Goal: Task Accomplishment & Management: Use online tool/utility

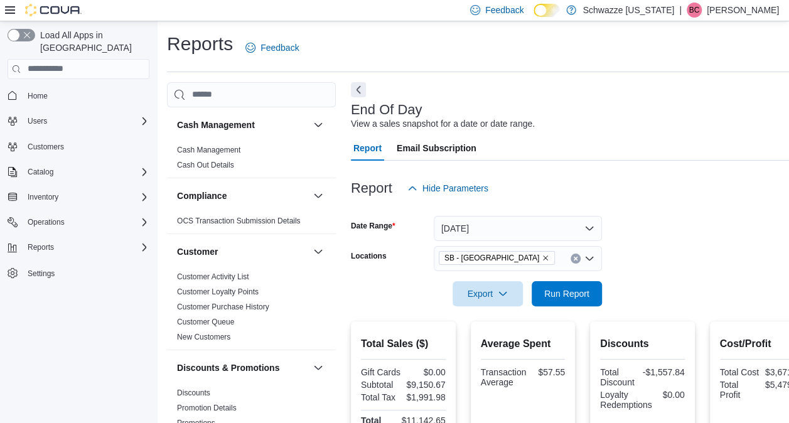
scroll to position [816, 0]
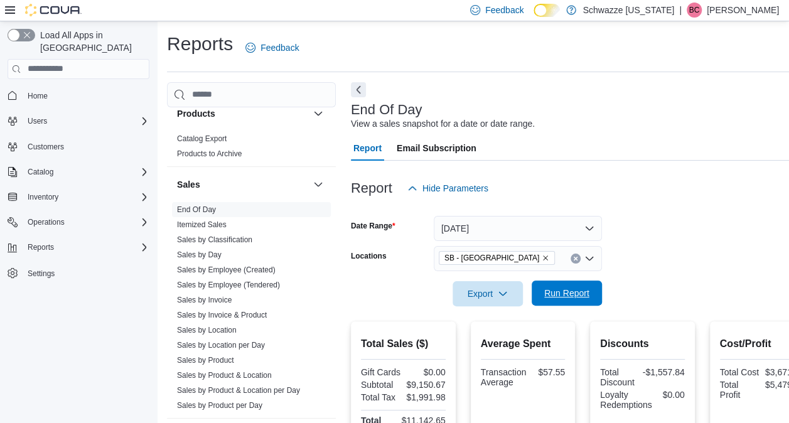
click at [559, 285] on span "Run Report" at bounding box center [566, 293] width 55 height 25
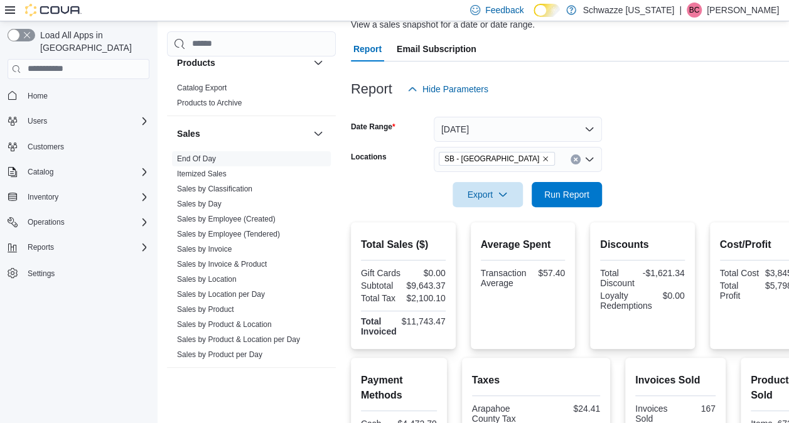
scroll to position [86, 0]
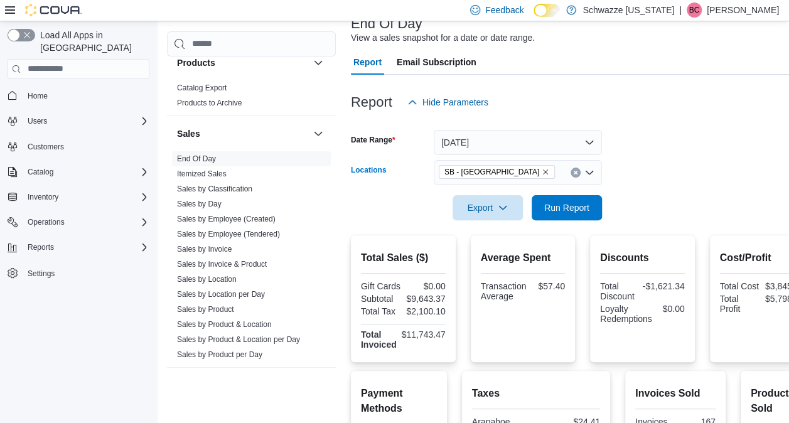
click at [576, 171] on icon "Clear input" at bounding box center [575, 172] width 3 height 3
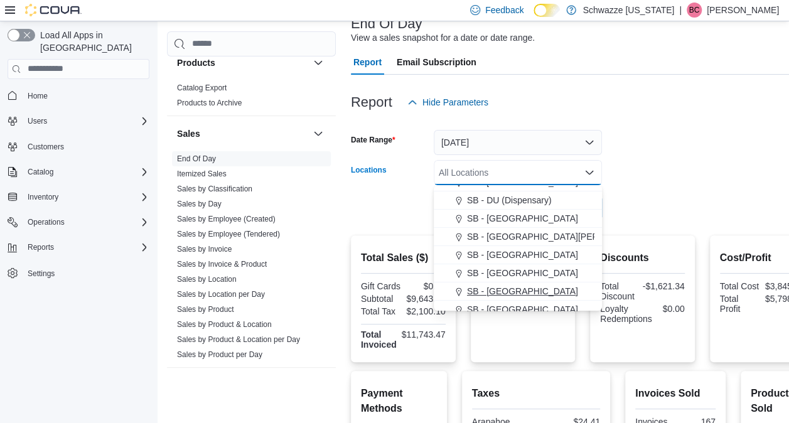
scroll to position [246, 0]
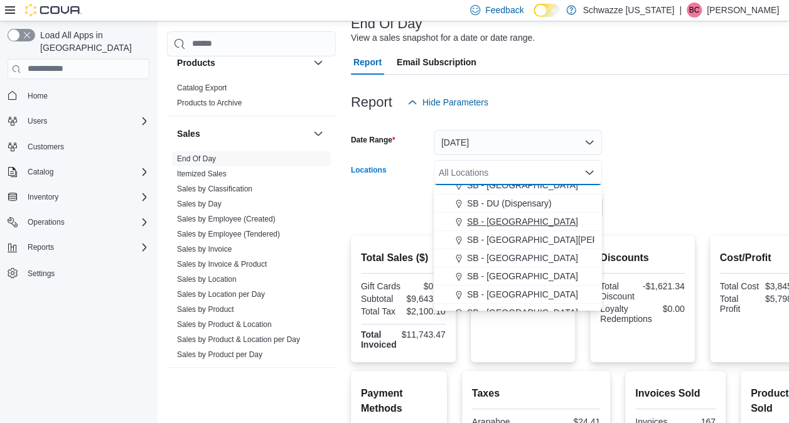
click at [506, 225] on span "SB - [GEOGRAPHIC_DATA]" at bounding box center [522, 221] width 111 height 13
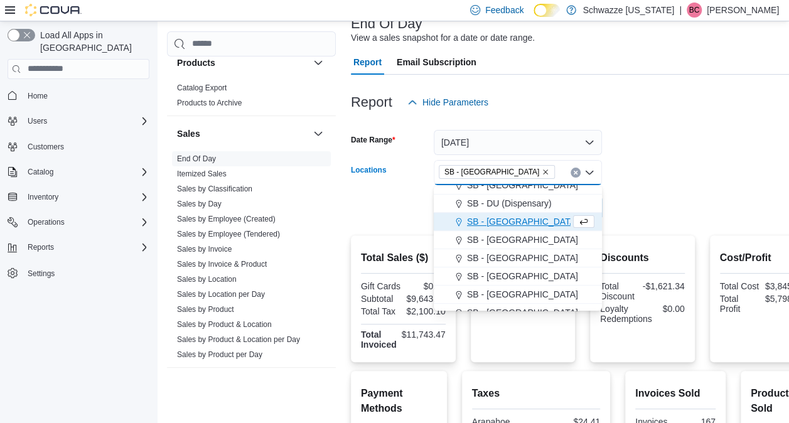
click at [649, 187] on div at bounding box center [582, 190] width 463 height 10
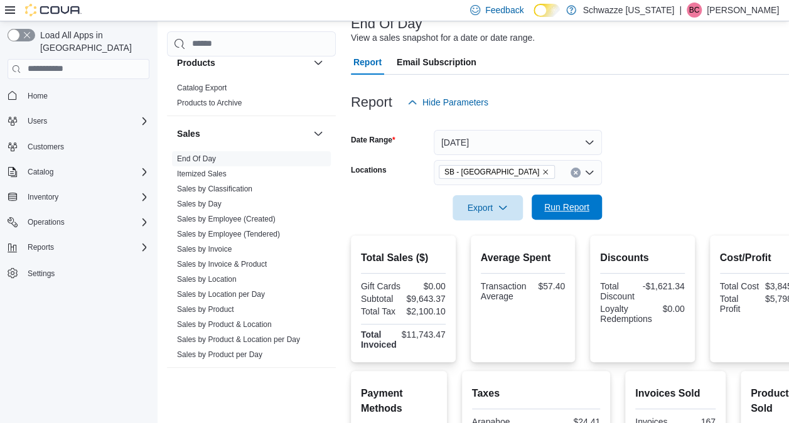
click at [580, 206] on span "Run Report" at bounding box center [567, 207] width 45 height 13
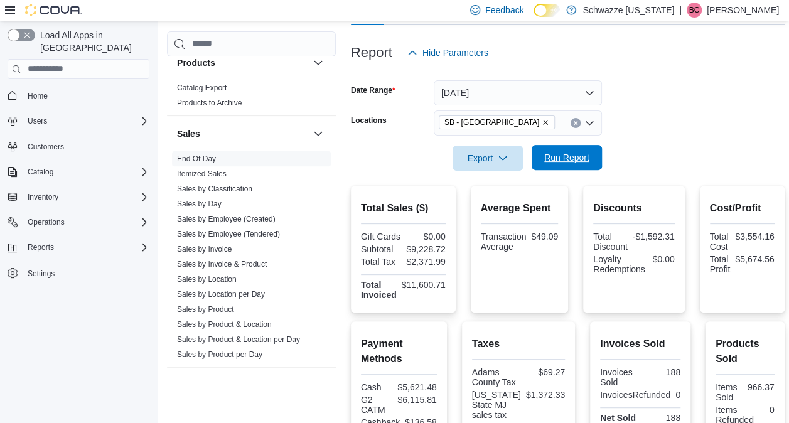
scroll to position [138, 0]
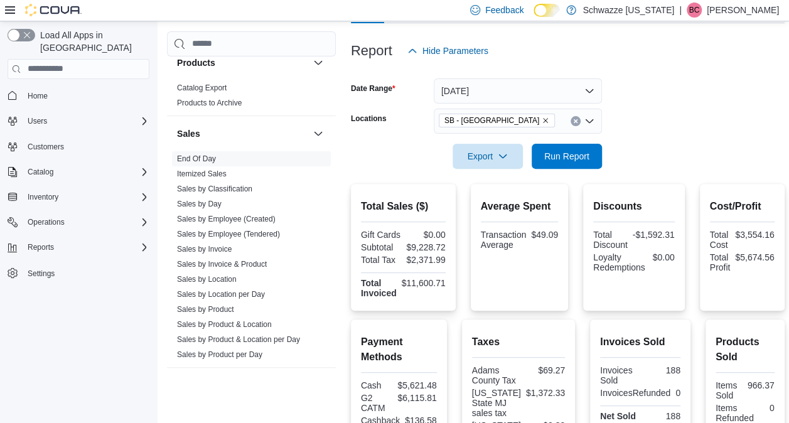
click at [543, 119] on icon "Remove SB - Federal Heights from selection in this group" at bounding box center [545, 120] width 5 height 5
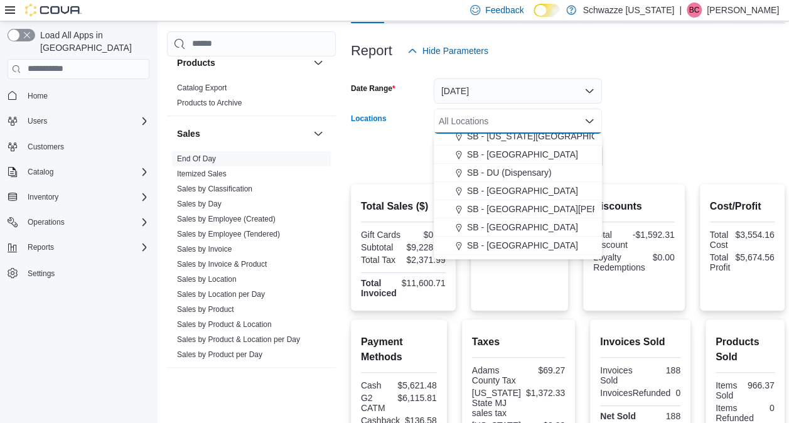
scroll to position [229, 0]
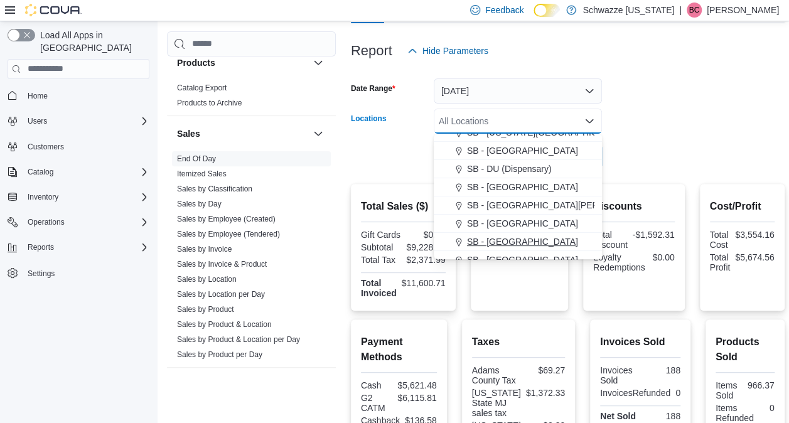
click at [504, 239] on span "SB - [GEOGRAPHIC_DATA]" at bounding box center [522, 242] width 111 height 13
click at [619, 198] on div "Discounts Total Discount -$1,592.31 Loyalty Redemptions $0.00" at bounding box center [633, 247] width 81 height 107
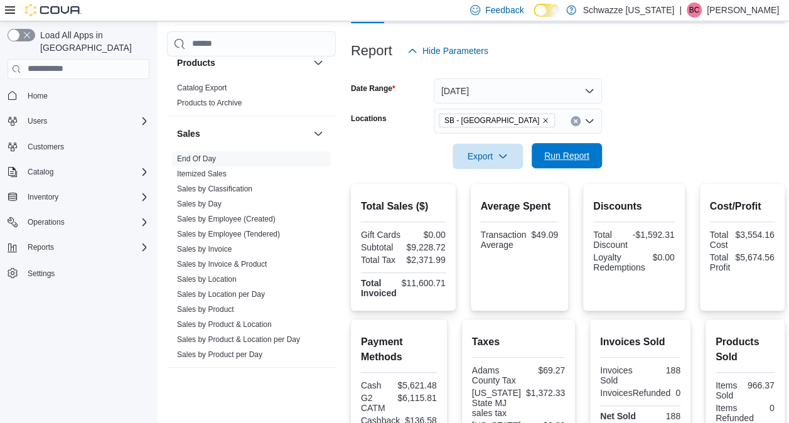
click at [566, 162] on span "Run Report" at bounding box center [566, 155] width 55 height 25
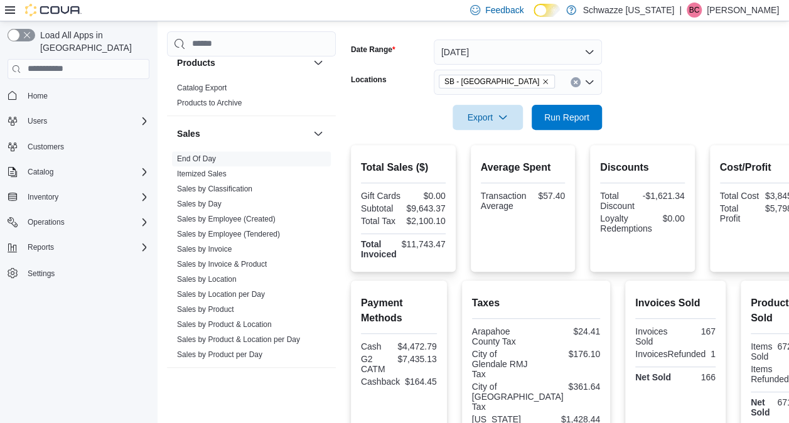
scroll to position [175, 0]
click at [572, 121] on span "Run Report" at bounding box center [567, 118] width 45 height 13
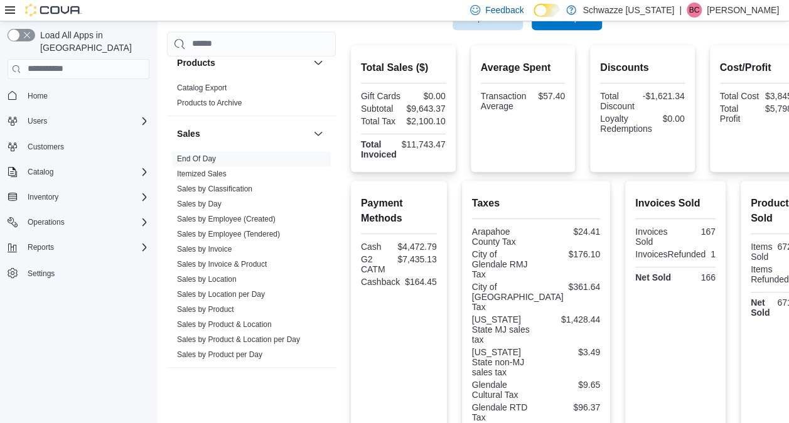
scroll to position [137, 0]
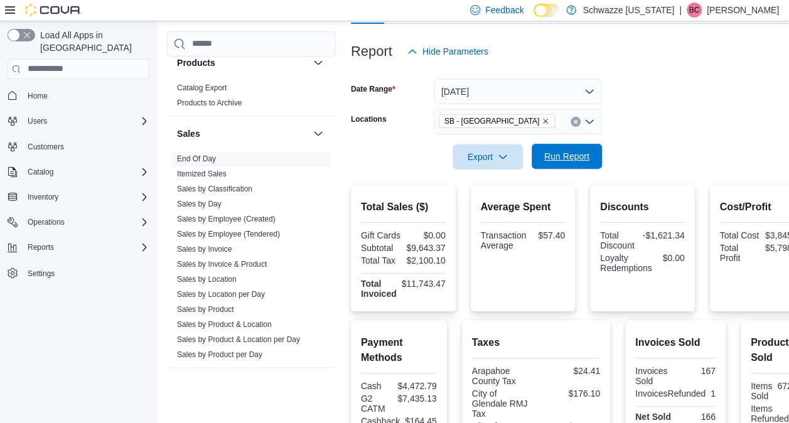
click at [557, 163] on span "Run Report" at bounding box center [566, 156] width 55 height 25
click at [574, 120] on icon "Clear input" at bounding box center [575, 121] width 5 height 5
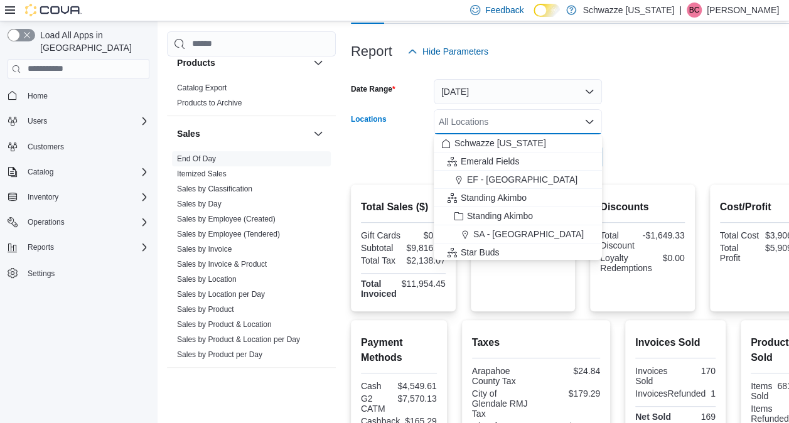
type input "*"
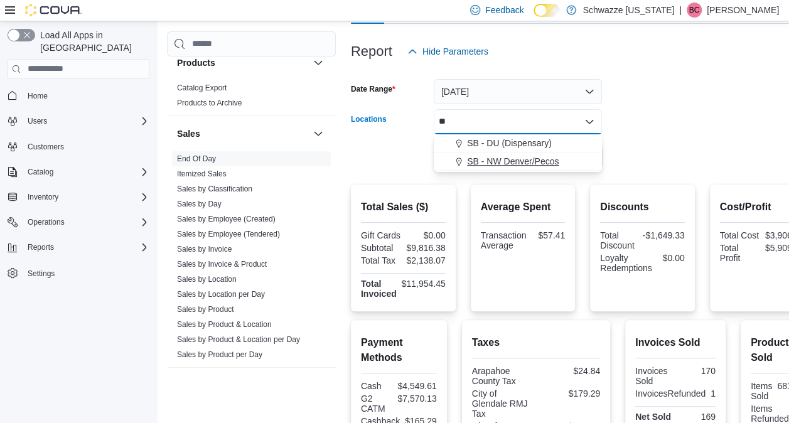
type input "**"
click at [498, 160] on span "SB - NW Denver/Pecos" at bounding box center [513, 161] width 92 height 13
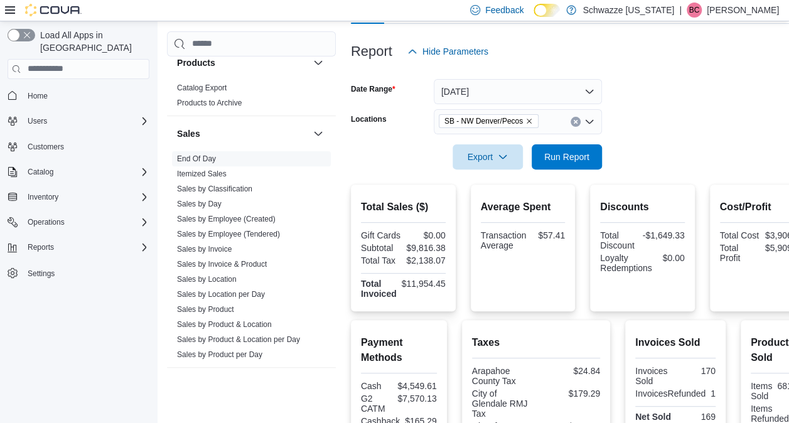
click at [631, 167] on form "Date Range [DATE] Locations SB - [GEOGRAPHIC_DATA] [GEOGRAPHIC_DATA]/Pecos Expo…" at bounding box center [582, 117] width 463 height 106
click at [546, 163] on span "Run Report" at bounding box center [566, 156] width 55 height 25
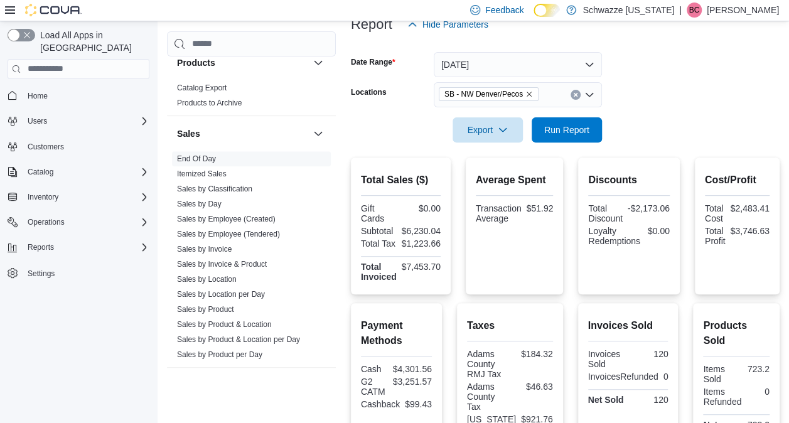
scroll to position [146, 0]
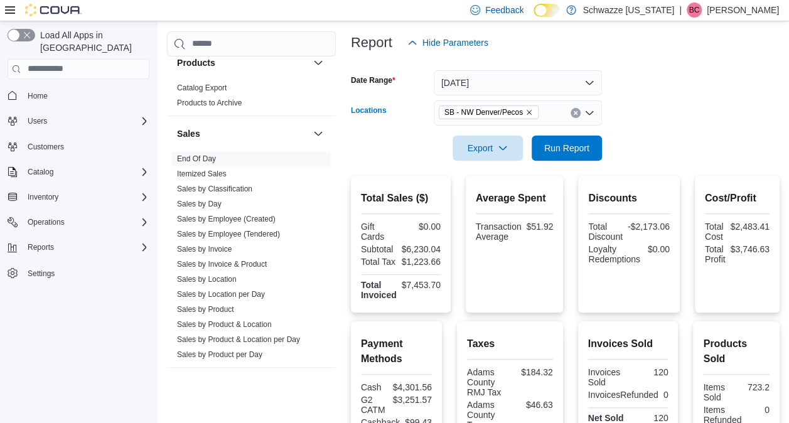
click at [528, 109] on icon "Remove SB - NW Denver/Pecos from selection in this group" at bounding box center [530, 113] width 8 height 8
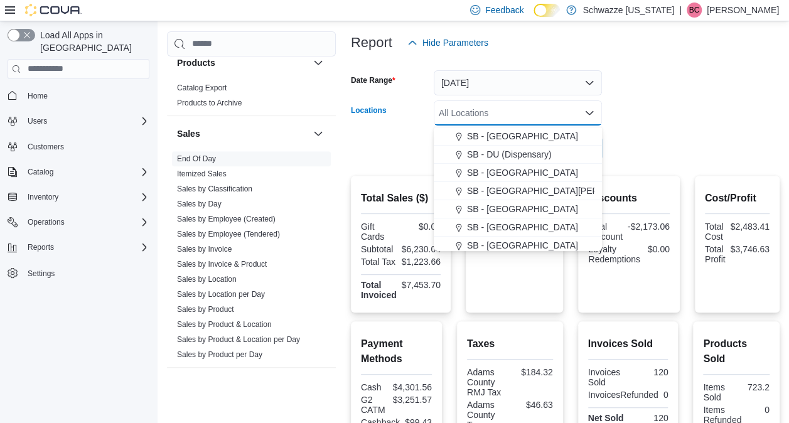
scroll to position [236, 0]
click at [515, 173] on span "SB - [GEOGRAPHIC_DATA]" at bounding box center [522, 171] width 111 height 13
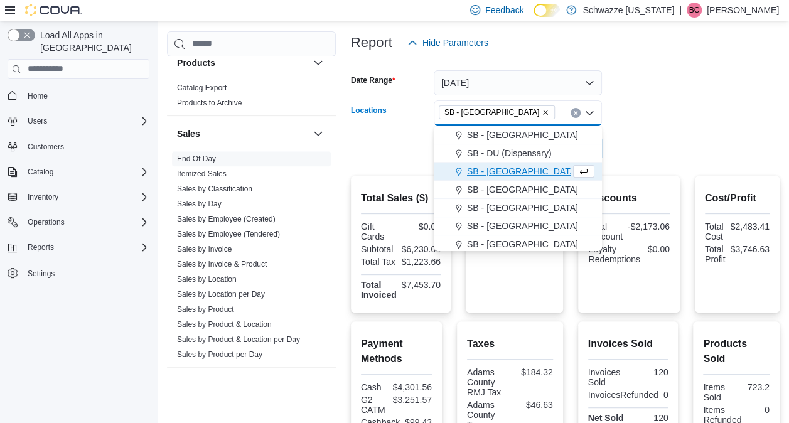
click at [628, 163] on div at bounding box center [565, 168] width 429 height 15
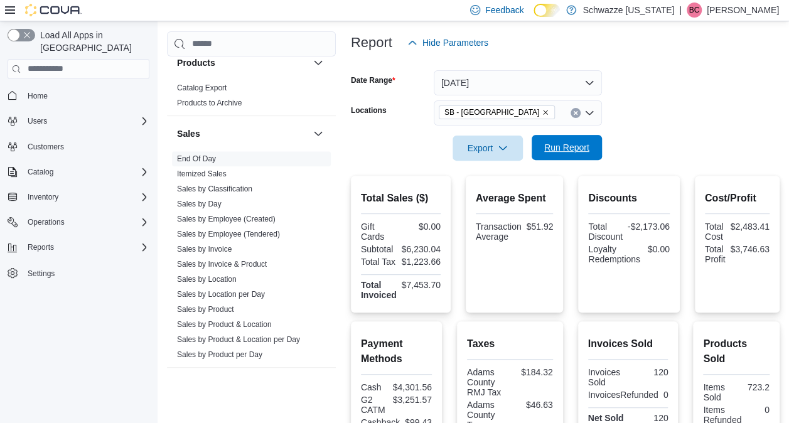
click at [582, 146] on span "Run Report" at bounding box center [567, 147] width 45 height 13
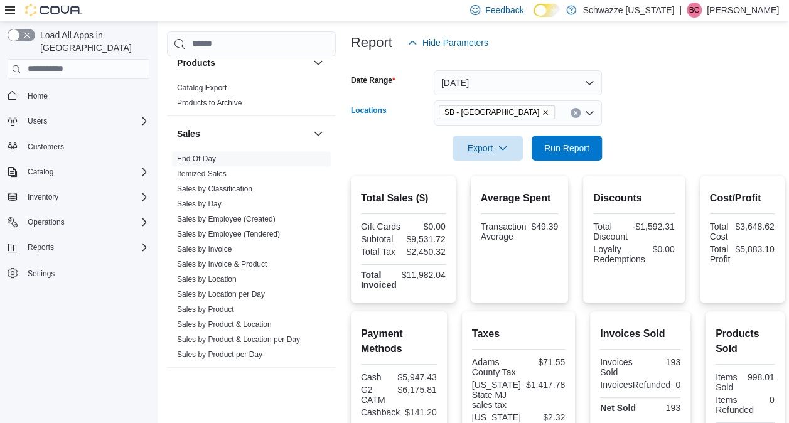
click at [542, 109] on icon "Remove SB - Federal Heights from selection in this group" at bounding box center [546, 113] width 8 height 8
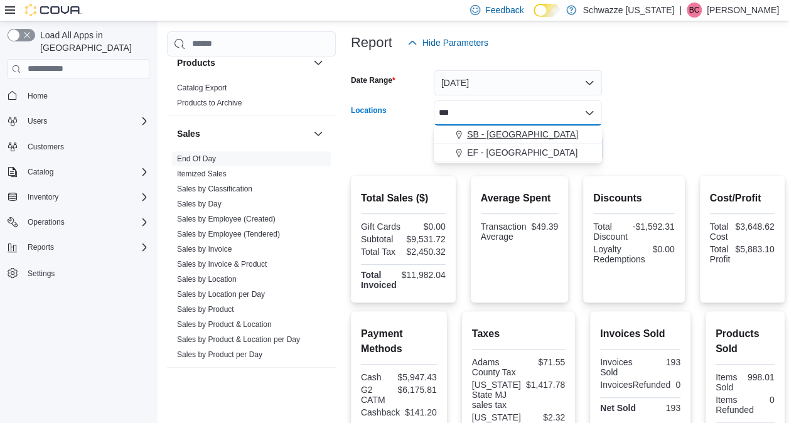
type input "***"
click at [512, 136] on span "SB - [GEOGRAPHIC_DATA]" at bounding box center [522, 134] width 111 height 13
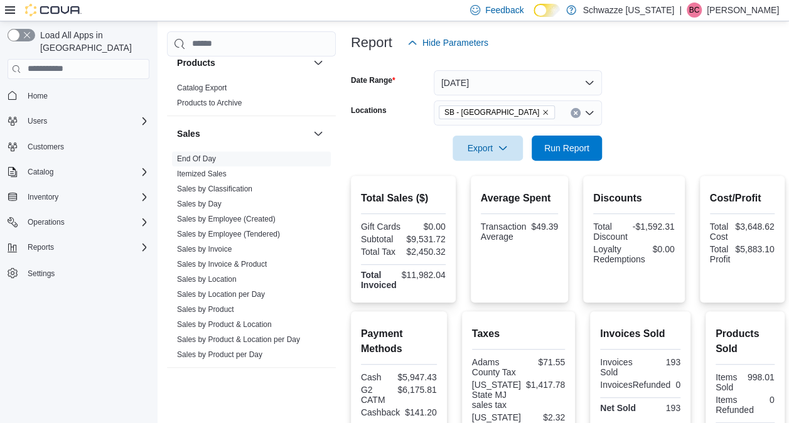
click at [629, 148] on form "Date Range [DATE] Locations [GEOGRAPHIC_DATA] - [GEOGRAPHIC_DATA] Export Run Re…" at bounding box center [568, 108] width 434 height 106
click at [587, 153] on span "Run Report" at bounding box center [566, 147] width 55 height 25
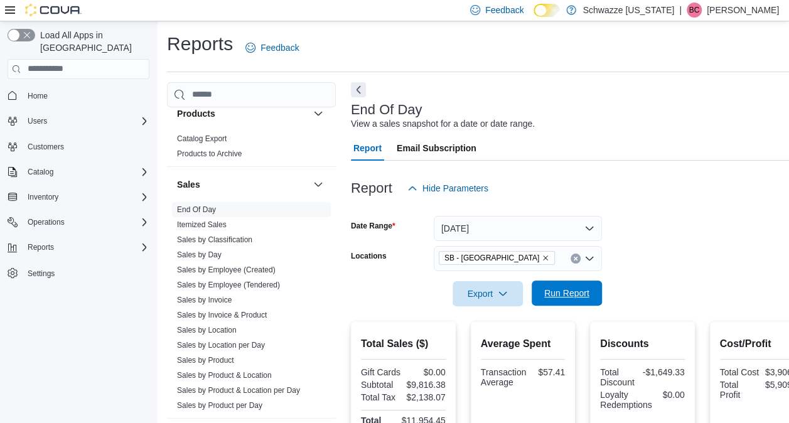
click at [577, 290] on span "Run Report" at bounding box center [567, 293] width 45 height 13
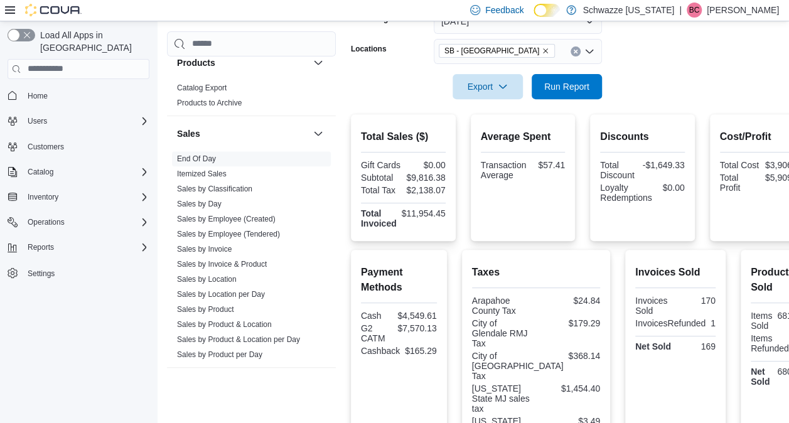
scroll to position [211, 0]
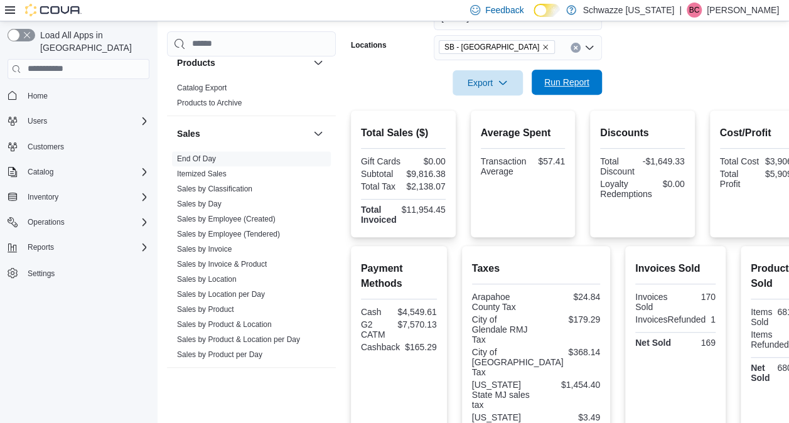
click at [542, 80] on span "Run Report" at bounding box center [566, 82] width 55 height 25
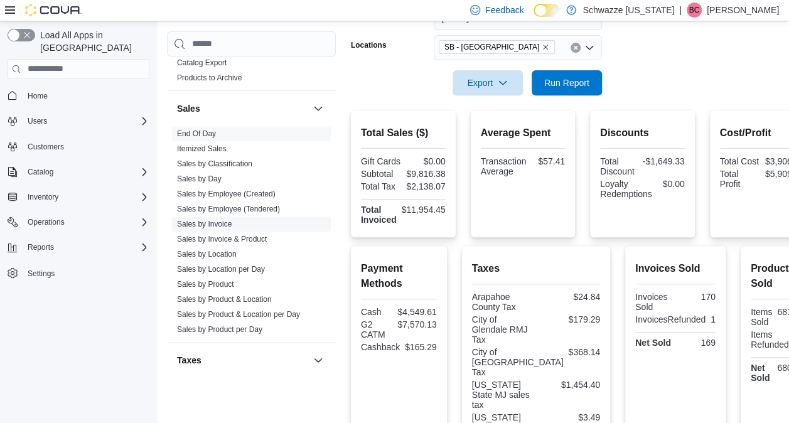
scroll to position [842, 0]
click at [234, 252] on link "Sales by Location" at bounding box center [207, 253] width 60 height 9
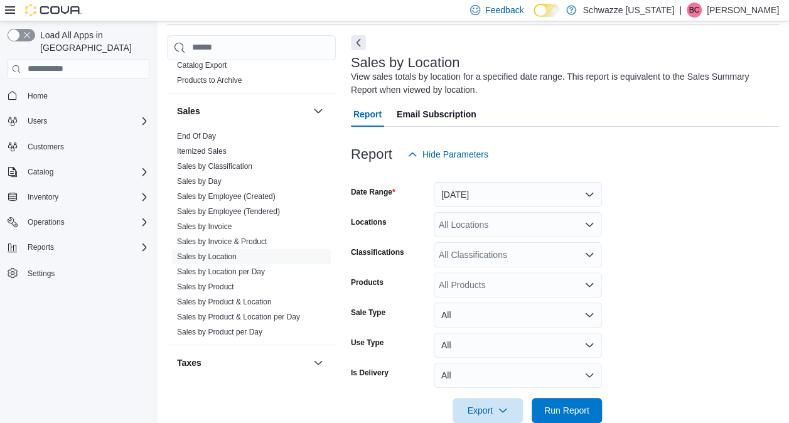
scroll to position [42, 0]
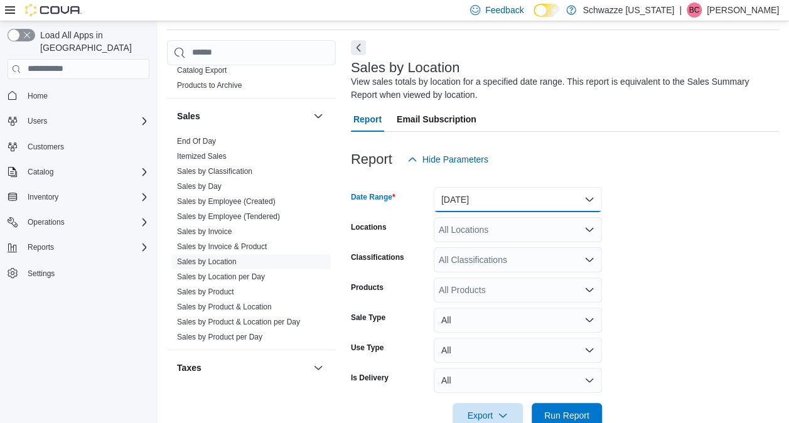
click at [490, 207] on button "[DATE]" at bounding box center [518, 199] width 168 height 25
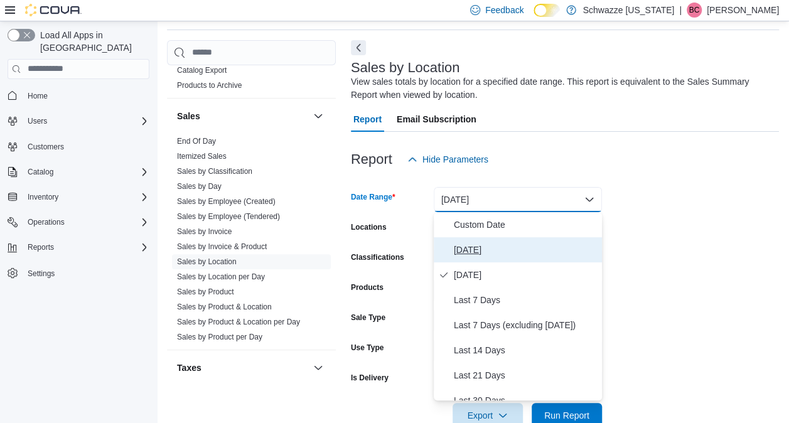
click at [467, 245] on span "[DATE]" at bounding box center [525, 249] width 143 height 15
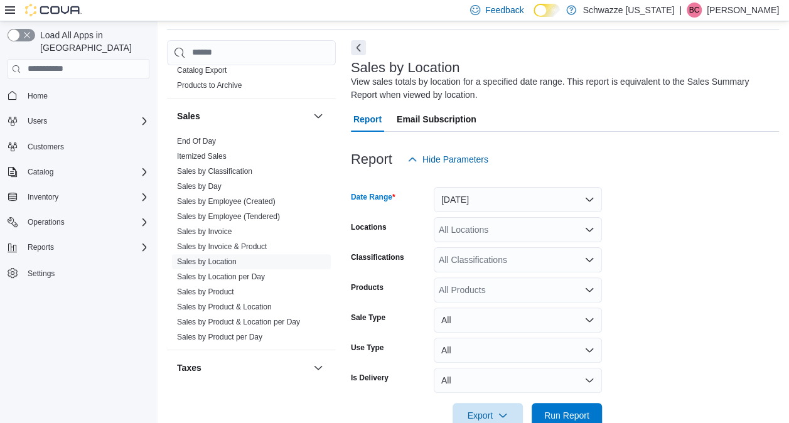
click at [499, 234] on div "All Locations" at bounding box center [518, 229] width 168 height 25
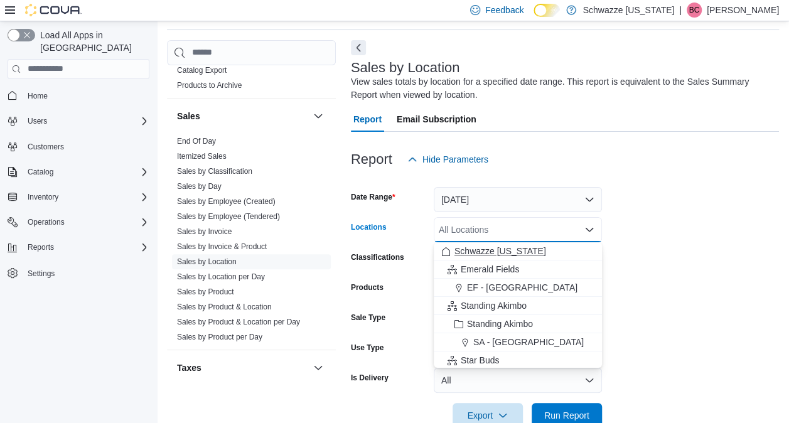
click at [479, 251] on span "Schwazze [US_STATE]" at bounding box center [501, 251] width 92 height 13
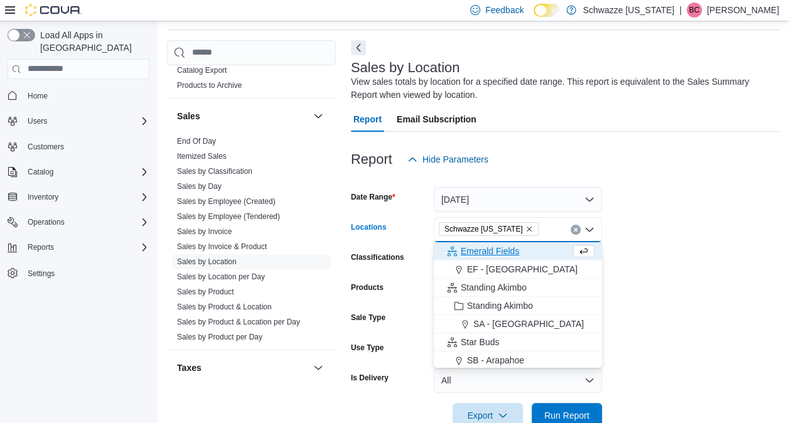
click at [627, 252] on form "Date Range [DATE] Locations [GEOGRAPHIC_DATA] [US_STATE] Combo box. Selected. S…" at bounding box center [565, 300] width 428 height 256
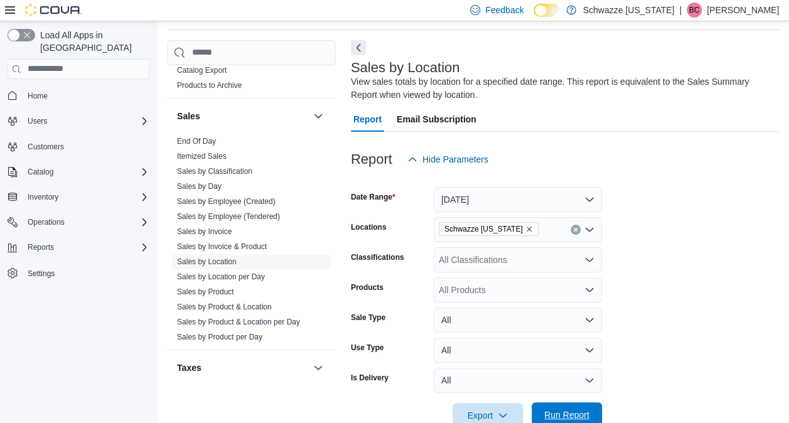
click at [572, 411] on span "Run Report" at bounding box center [567, 415] width 45 height 13
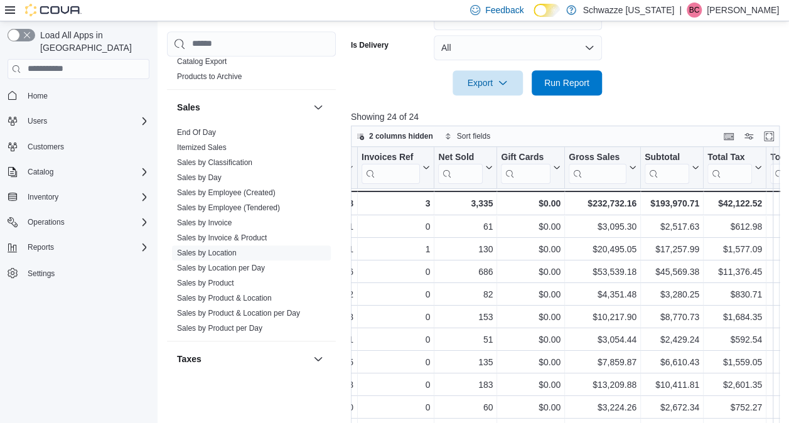
scroll to position [0, 198]
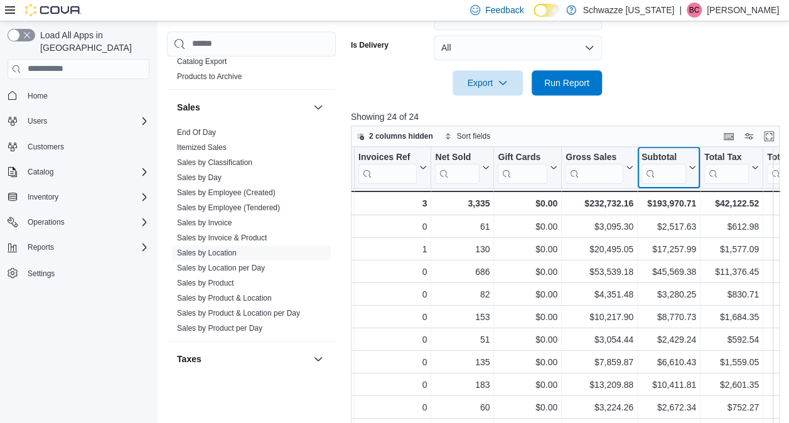
click at [692, 168] on icon at bounding box center [691, 168] width 10 height 8
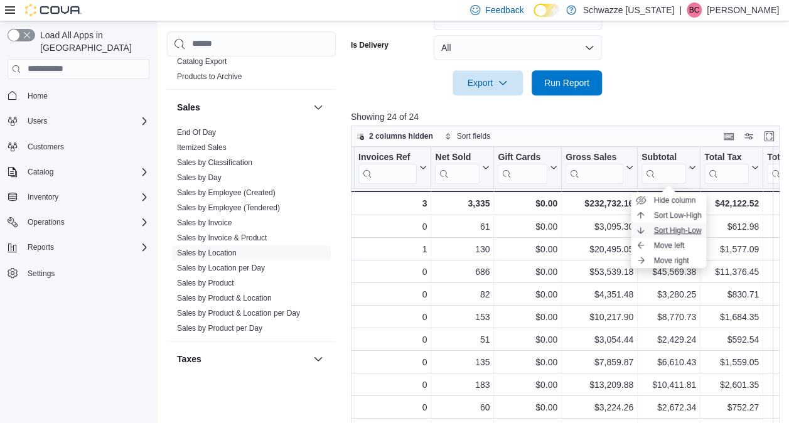
click at [679, 231] on span "Sort High-Low" at bounding box center [678, 230] width 48 height 10
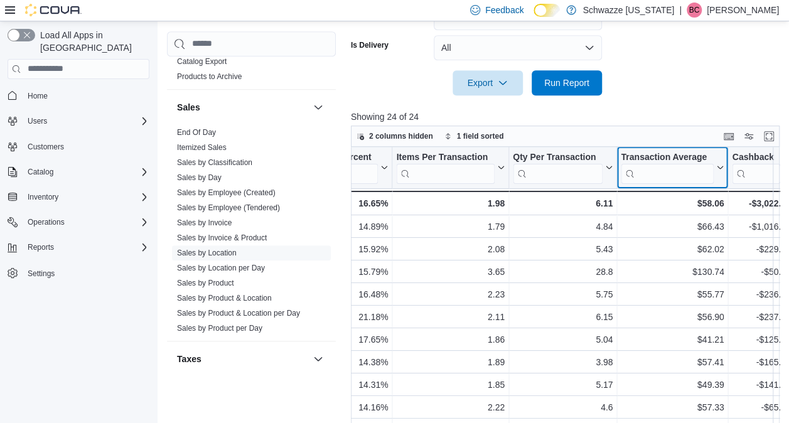
scroll to position [0, 1017]
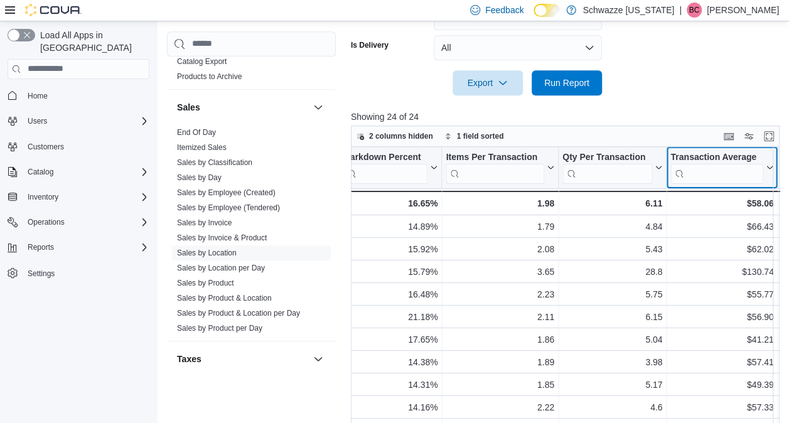
click at [722, 167] on button "Transaction Average" at bounding box center [722, 167] width 103 height 32
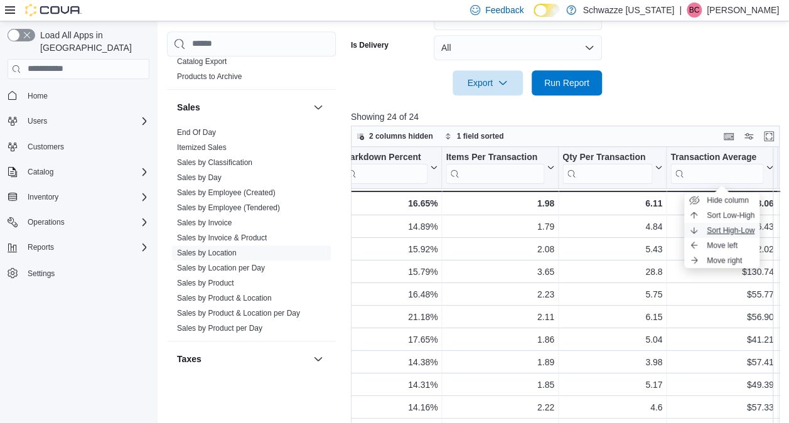
click at [731, 231] on span "Sort High-Low" at bounding box center [731, 230] width 48 height 10
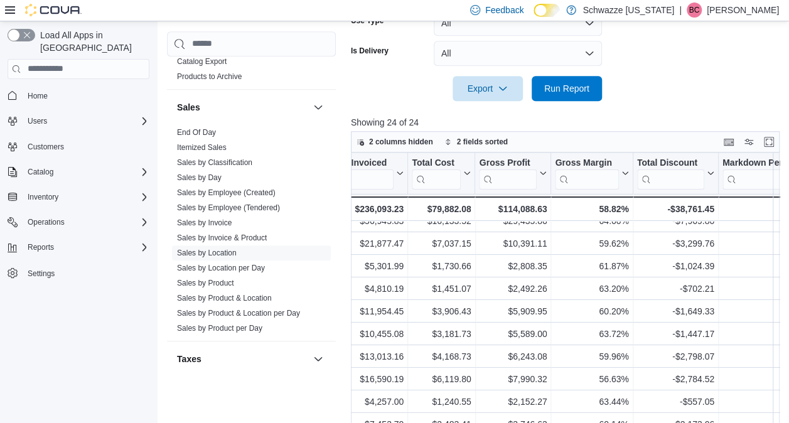
scroll to position [34, 638]
click at [211, 133] on link "End Of Day" at bounding box center [196, 132] width 39 height 9
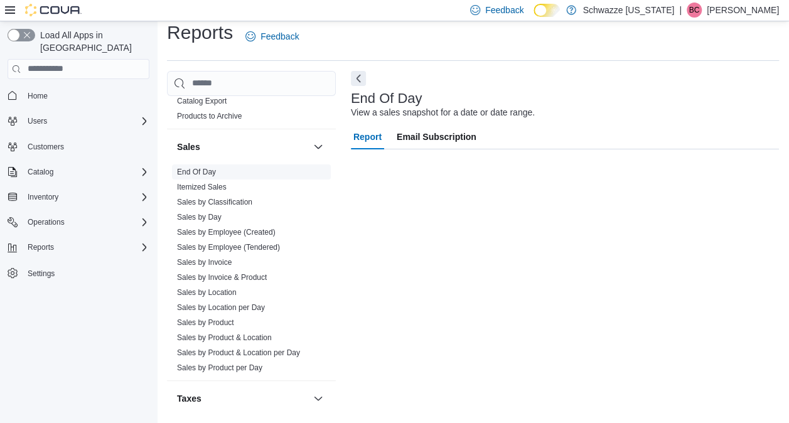
scroll to position [11, 0]
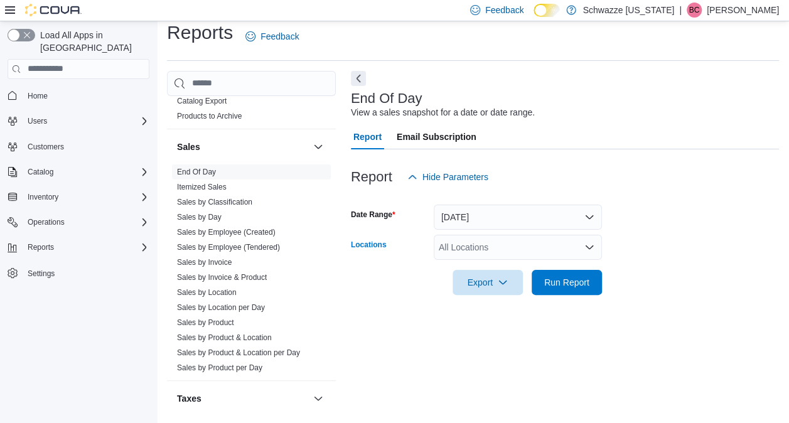
click at [514, 247] on div "All Locations" at bounding box center [518, 247] width 168 height 25
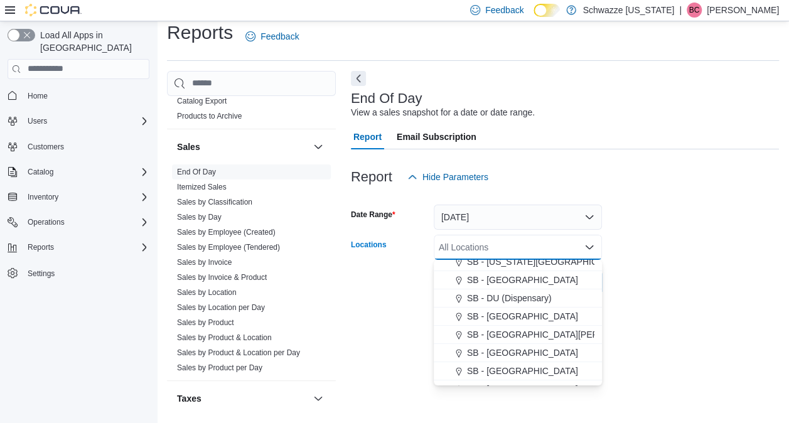
scroll to position [262, 0]
click at [499, 337] on span "SB - [GEOGRAPHIC_DATA]" at bounding box center [522, 334] width 111 height 13
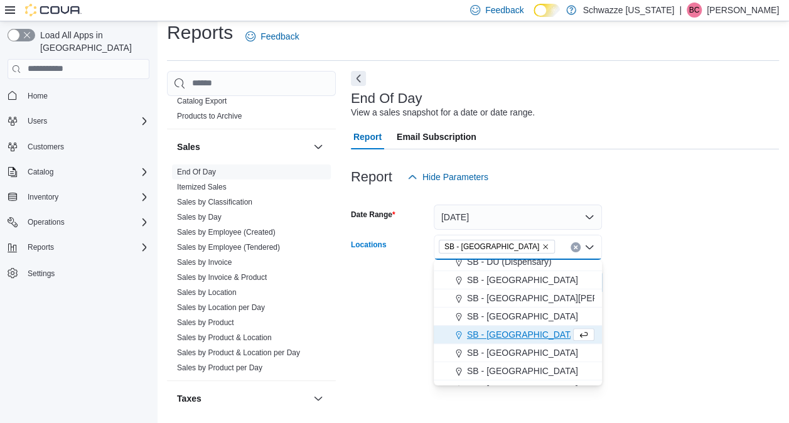
click at [625, 295] on div at bounding box center [565, 302] width 428 height 15
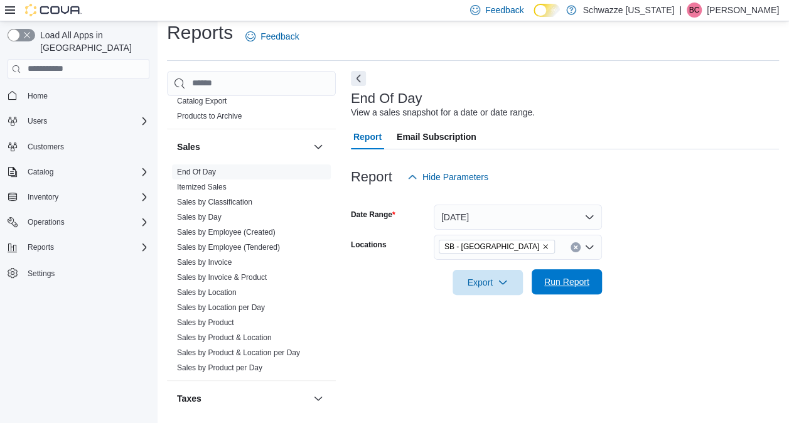
click at [588, 283] on span "Run Report" at bounding box center [567, 282] width 45 height 13
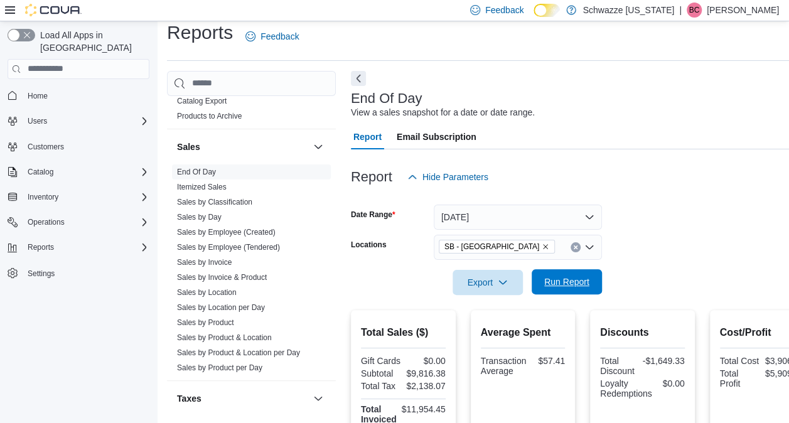
click at [548, 281] on span "Run Report" at bounding box center [567, 282] width 45 height 13
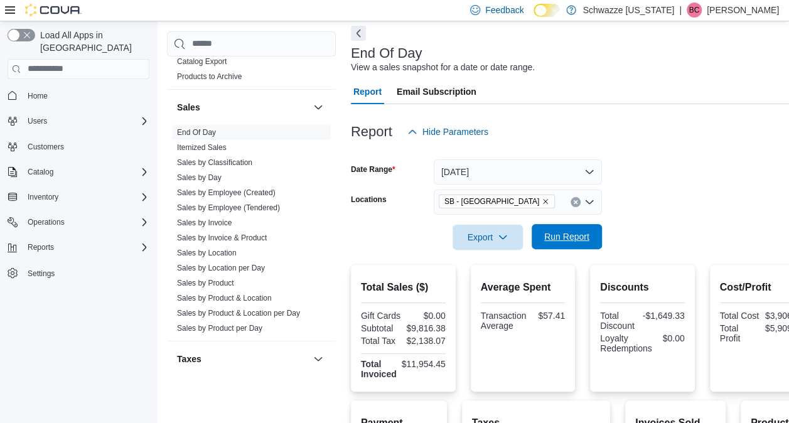
scroll to position [48, 0]
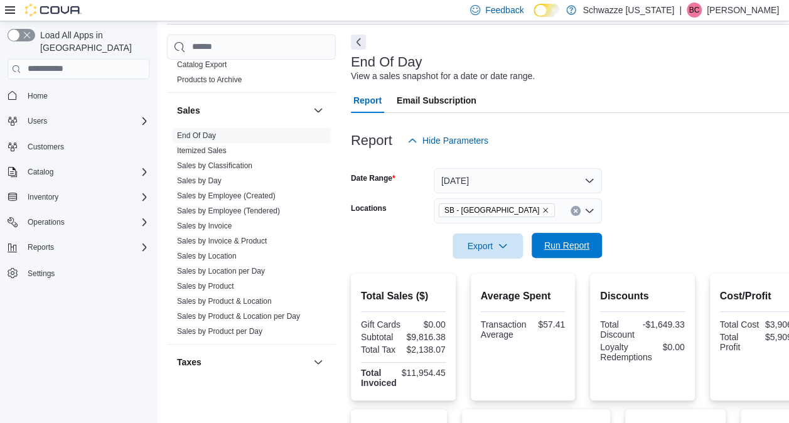
click at [570, 239] on span "Run Report" at bounding box center [566, 245] width 55 height 25
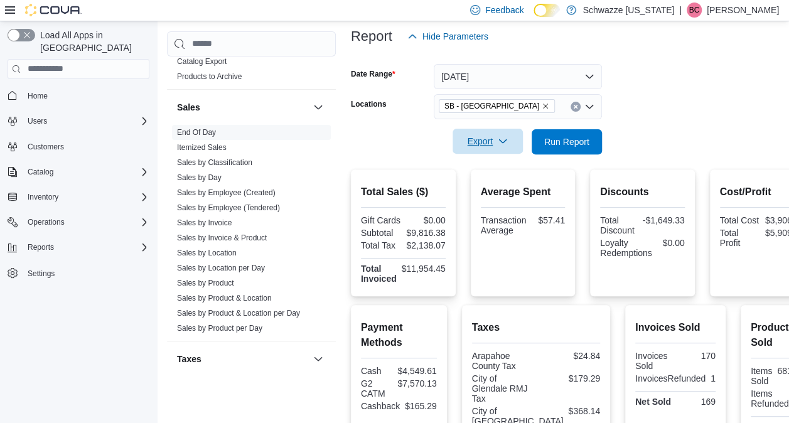
scroll to position [151, 0]
click at [542, 108] on icon "Remove SB - Glendale from selection in this group" at bounding box center [546, 107] width 8 height 8
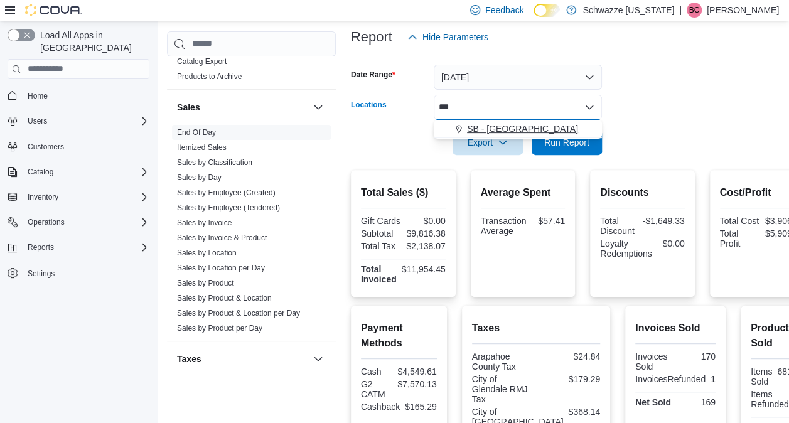
type input "***"
click at [470, 128] on span "SB - [GEOGRAPHIC_DATA]" at bounding box center [522, 128] width 111 height 13
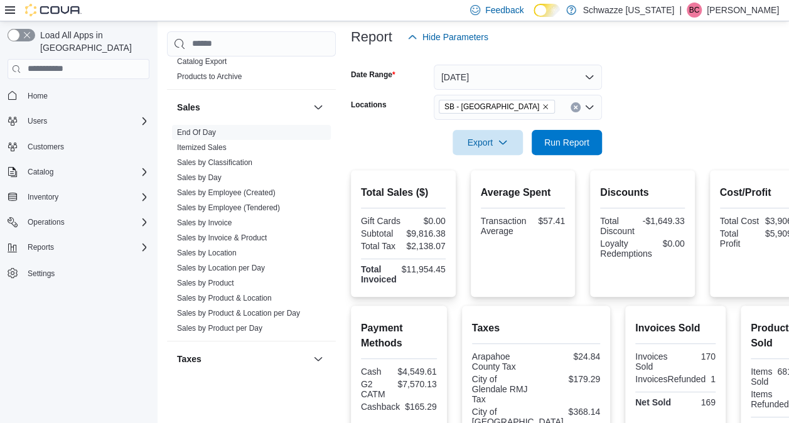
click at [608, 139] on form "Date Range [DATE] Locations SB - [GEOGRAPHIC_DATA] Export Run Report" at bounding box center [582, 103] width 463 height 106
click at [589, 138] on span "Run Report" at bounding box center [566, 141] width 55 height 25
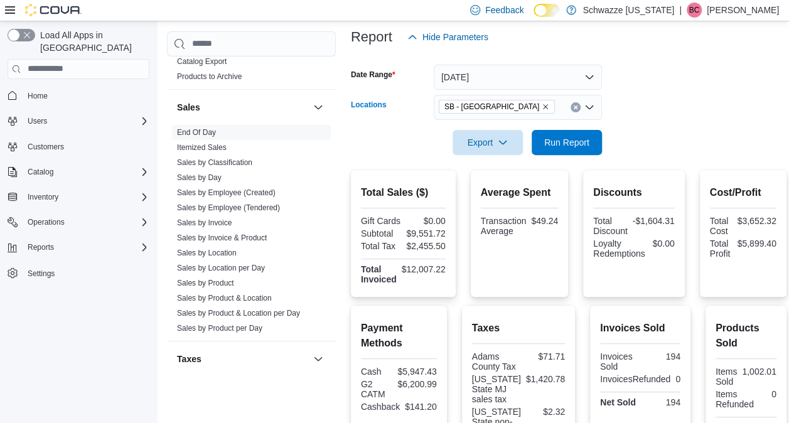
click at [542, 108] on icon "Remove SB - Federal Heights from selection in this group" at bounding box center [546, 107] width 8 height 8
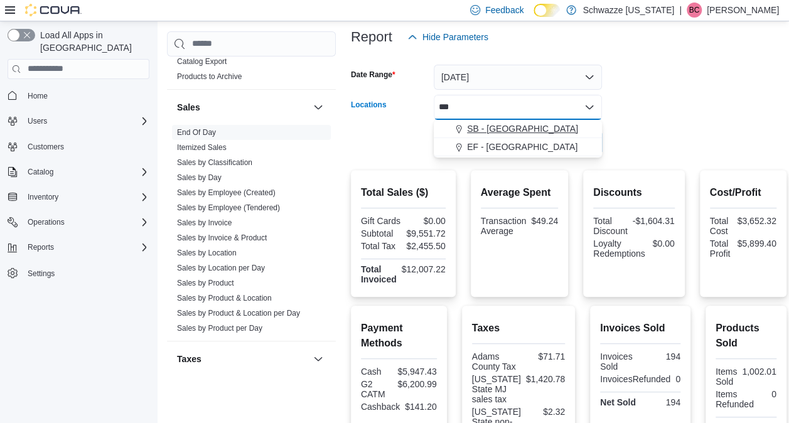
type input "***"
click at [504, 126] on span "SB - [GEOGRAPHIC_DATA]" at bounding box center [522, 128] width 111 height 13
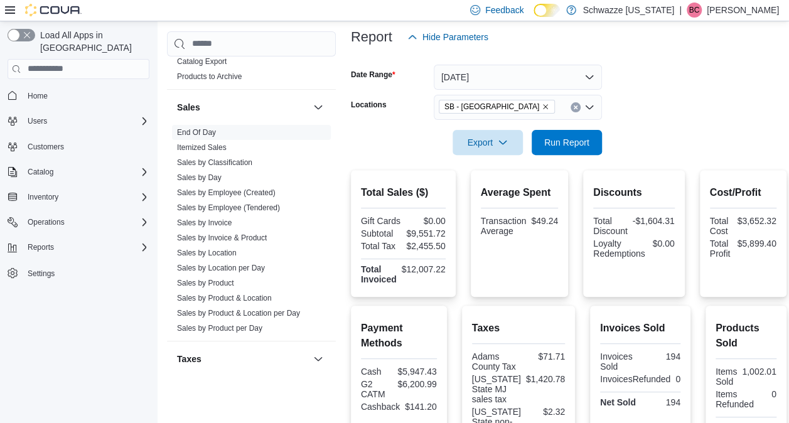
click at [651, 144] on form "Date Range [DATE] Locations [GEOGRAPHIC_DATA] - [GEOGRAPHIC_DATA] Export Run Re…" at bounding box center [569, 103] width 436 height 106
click at [575, 134] on span "Run Report" at bounding box center [566, 141] width 55 height 25
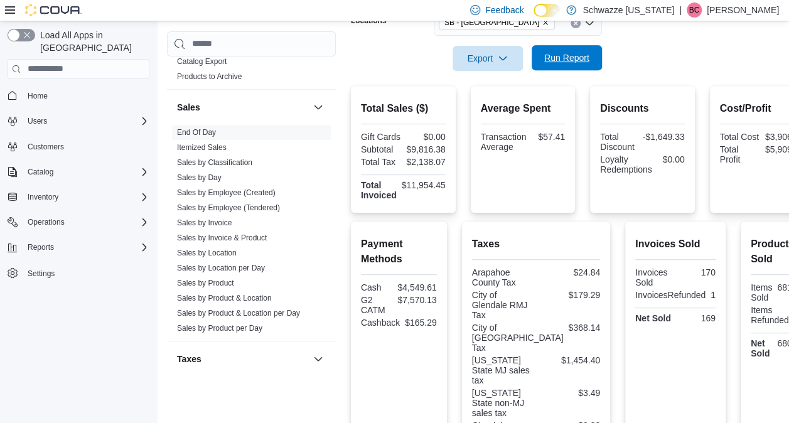
scroll to position [235, 0]
click at [550, 46] on div "Export Run Report" at bounding box center [476, 58] width 251 height 25
click at [550, 46] on span "Run Report" at bounding box center [566, 58] width 55 height 25
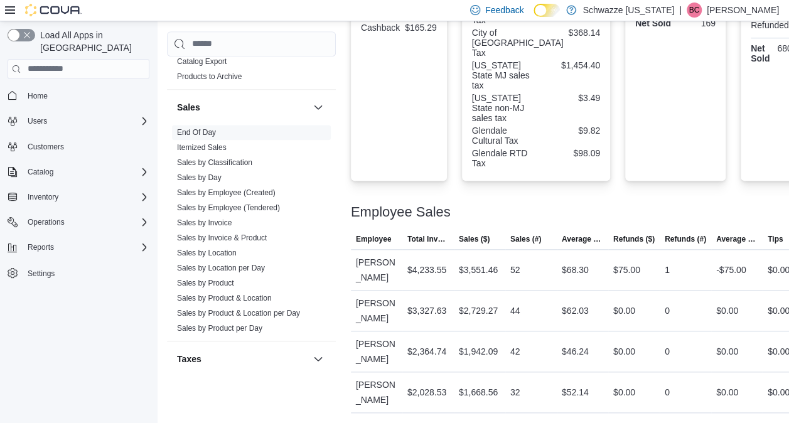
scroll to position [570, 0]
click at [651, 74] on div "Invoices Sold Invoices Sold 170 InvoicesRefunded 1 Net Sold 169" at bounding box center [676, 54] width 80 height 234
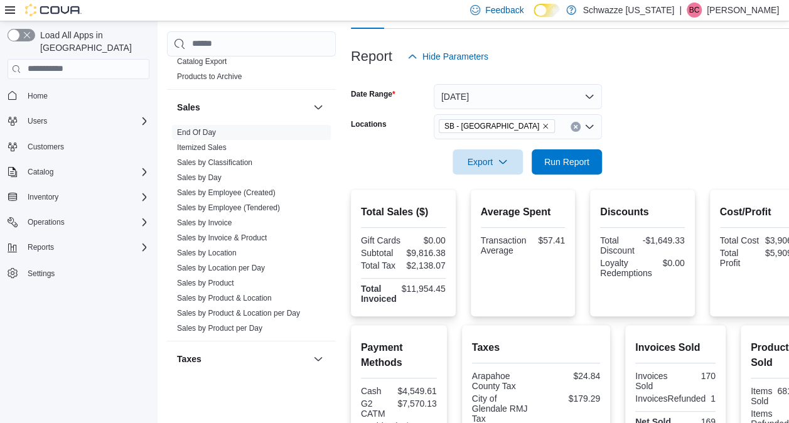
scroll to position [129, 0]
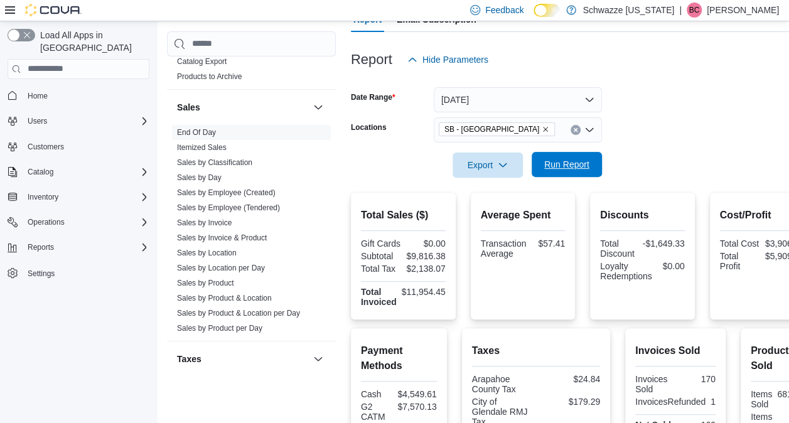
click at [552, 168] on span "Run Report" at bounding box center [567, 164] width 45 height 13
click at [589, 168] on span "Run Report" at bounding box center [566, 164] width 55 height 25
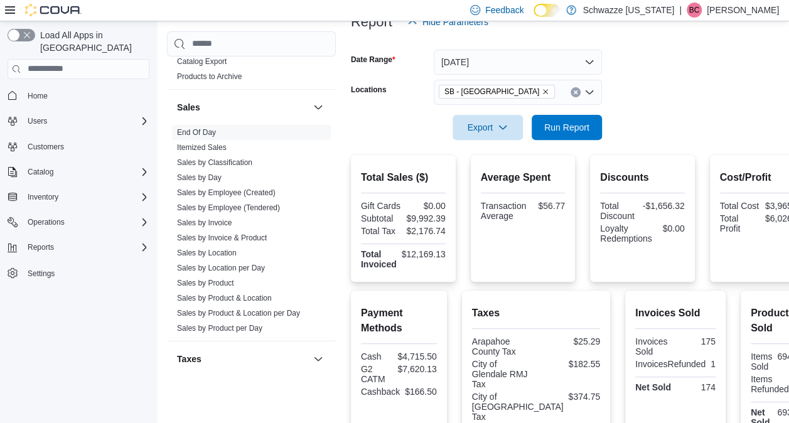
scroll to position [172, 0]
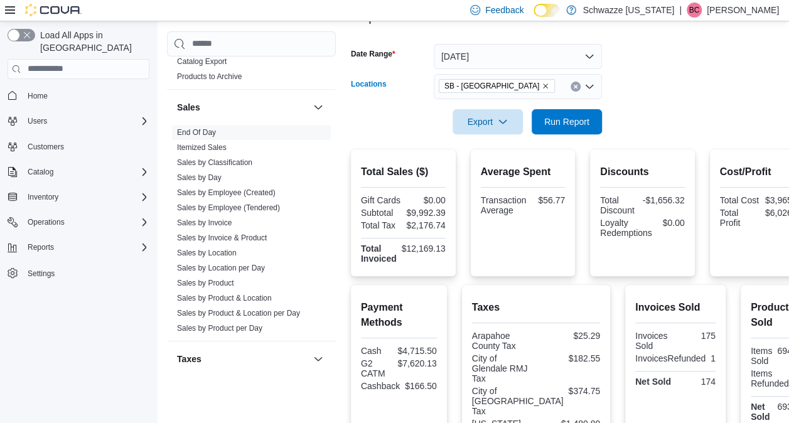
click at [542, 87] on icon "Remove SB - Glendale from selection in this group" at bounding box center [546, 86] width 8 height 8
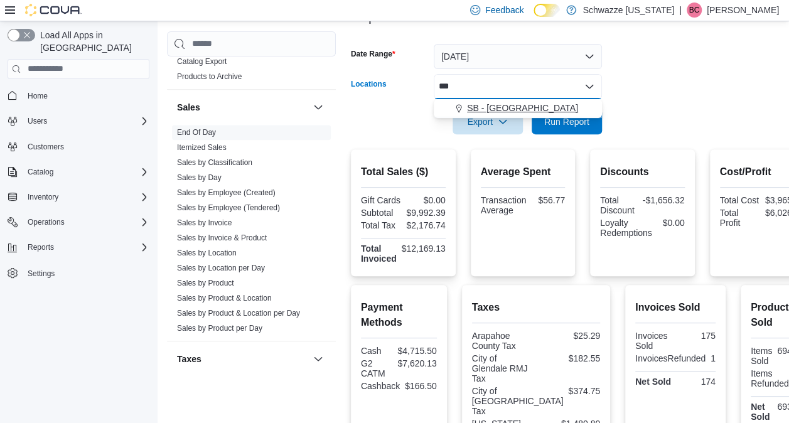
type input "***"
click at [496, 108] on span "SB - [GEOGRAPHIC_DATA]" at bounding box center [522, 108] width 111 height 13
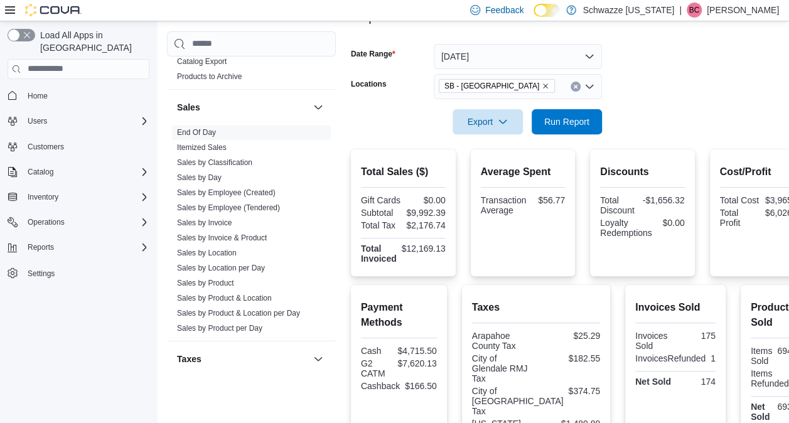
click at [633, 114] on form "Date Range [DATE] Locations SB - [GEOGRAPHIC_DATA] Export Run Report" at bounding box center [582, 82] width 463 height 106
click at [590, 119] on span "Run Report" at bounding box center [566, 121] width 55 height 25
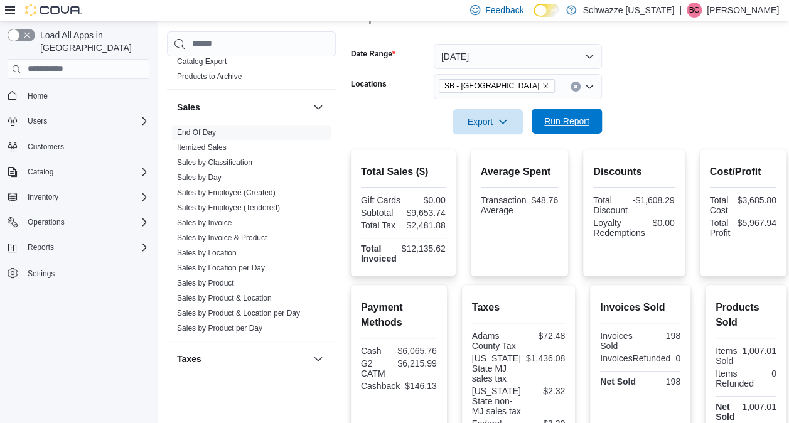
click at [556, 124] on span "Run Report" at bounding box center [567, 121] width 45 height 13
click at [542, 87] on icon "Remove SB - Federal Heights from selection in this group" at bounding box center [546, 86] width 8 height 8
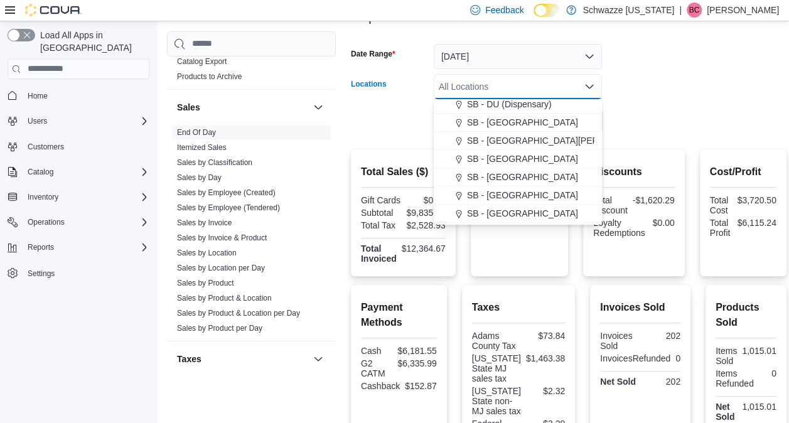
scroll to position [259, 0]
click at [504, 178] on span "SB - [GEOGRAPHIC_DATA]" at bounding box center [522, 176] width 111 height 13
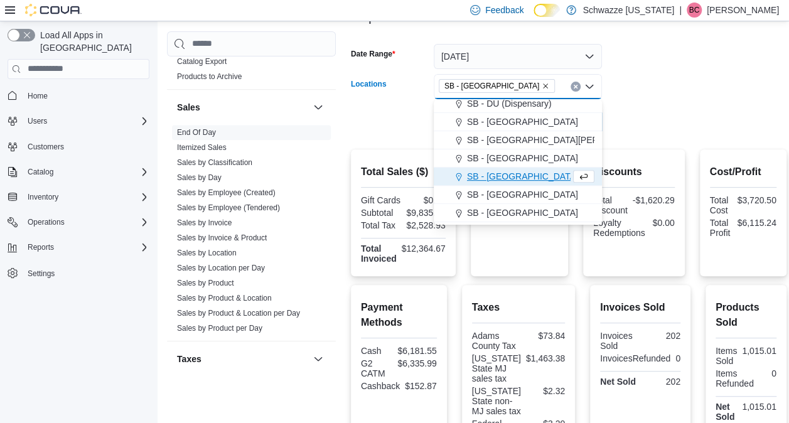
click at [607, 127] on form "Date Range [DATE] Locations [GEOGRAPHIC_DATA] - [GEOGRAPHIC_DATA] Combo box. Se…" at bounding box center [569, 82] width 436 height 106
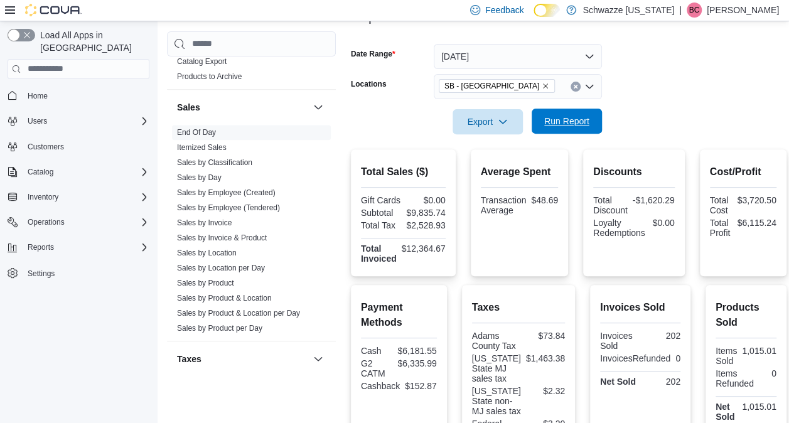
click at [582, 124] on span "Run Report" at bounding box center [567, 121] width 45 height 13
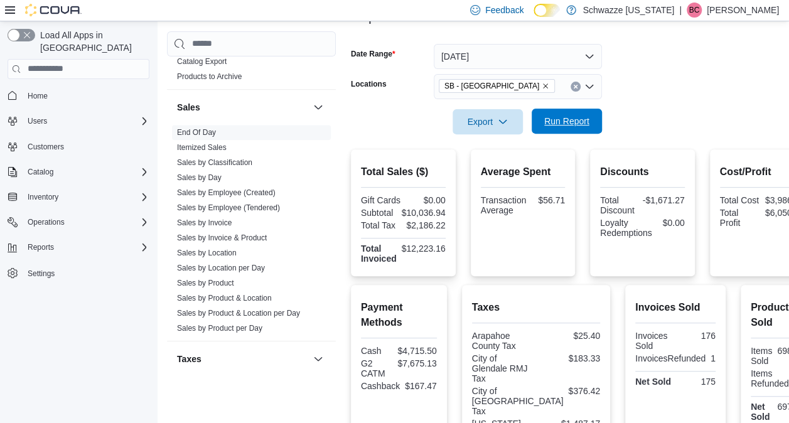
click at [579, 128] on span "Run Report" at bounding box center [566, 121] width 55 height 25
click at [542, 84] on icon "Remove SB - Glendale from selection in this group" at bounding box center [546, 86] width 8 height 8
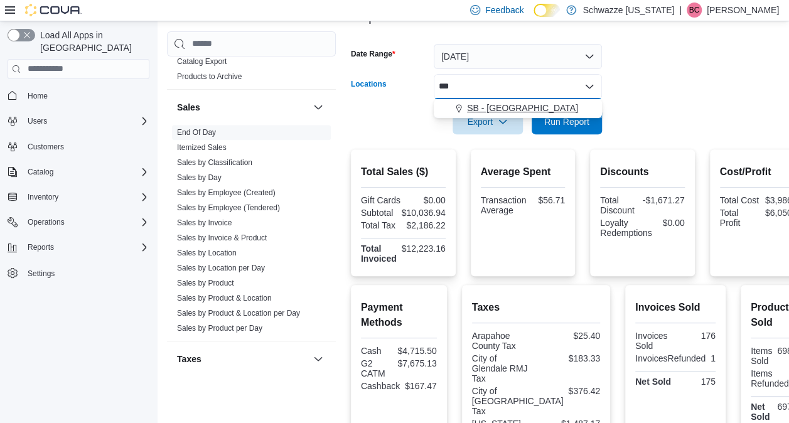
type input "***"
click at [501, 110] on span "SB - [GEOGRAPHIC_DATA]" at bounding box center [522, 108] width 111 height 13
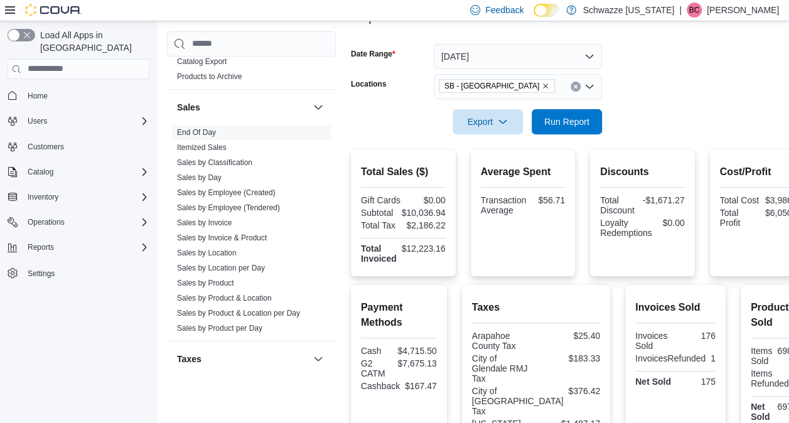
click at [676, 129] on form "Date Range [DATE] Locations SB - [GEOGRAPHIC_DATA] Export Run Report" at bounding box center [582, 82] width 463 height 106
click at [572, 122] on span "Run Report" at bounding box center [567, 121] width 45 height 13
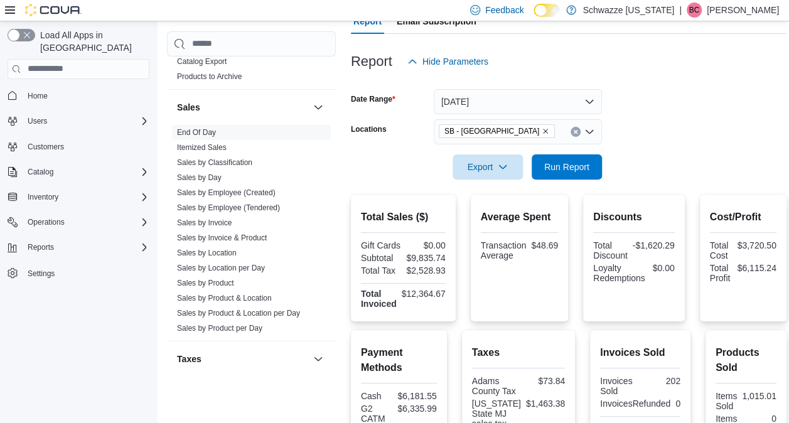
scroll to position [124, 0]
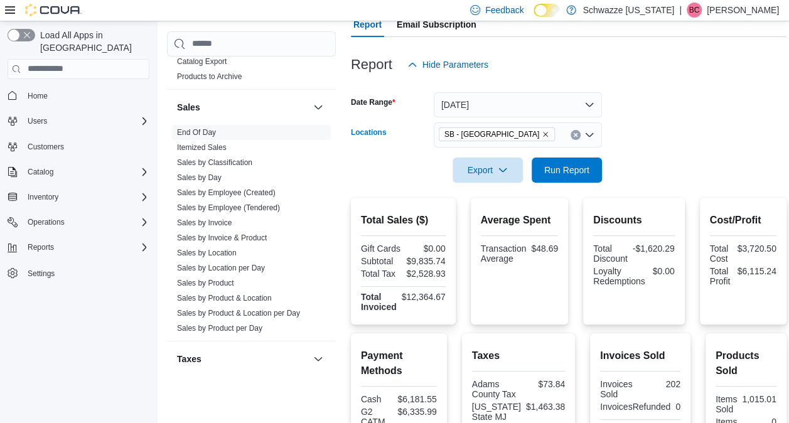
click at [542, 131] on icon "Remove SB - Federal Heights from selection in this group" at bounding box center [546, 135] width 8 height 8
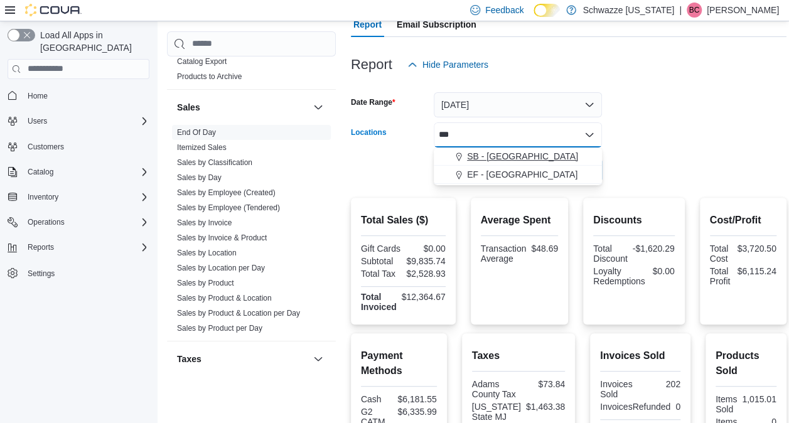
type input "***"
click at [487, 162] on span "SB - [GEOGRAPHIC_DATA]" at bounding box center [522, 156] width 111 height 13
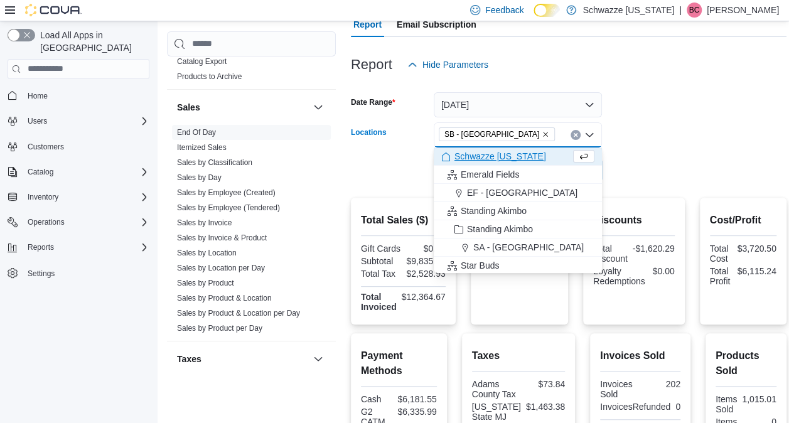
click at [663, 165] on form "Date Range [DATE] Locations [GEOGRAPHIC_DATA] - [GEOGRAPHIC_DATA] Combo box. Se…" at bounding box center [569, 130] width 436 height 106
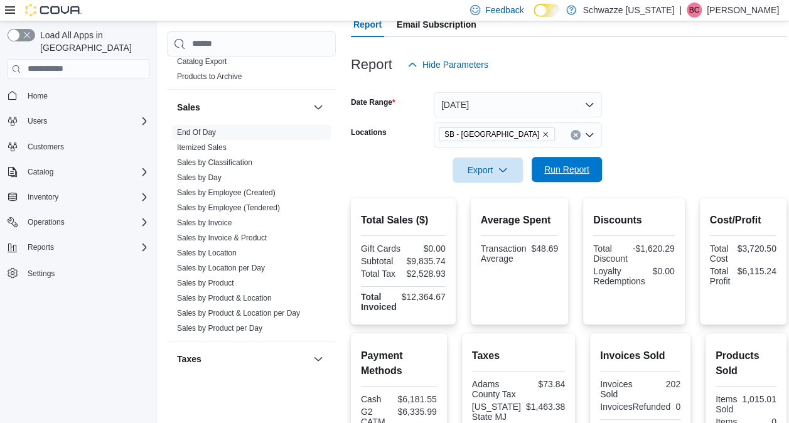
click at [585, 161] on span "Run Report" at bounding box center [566, 169] width 55 height 25
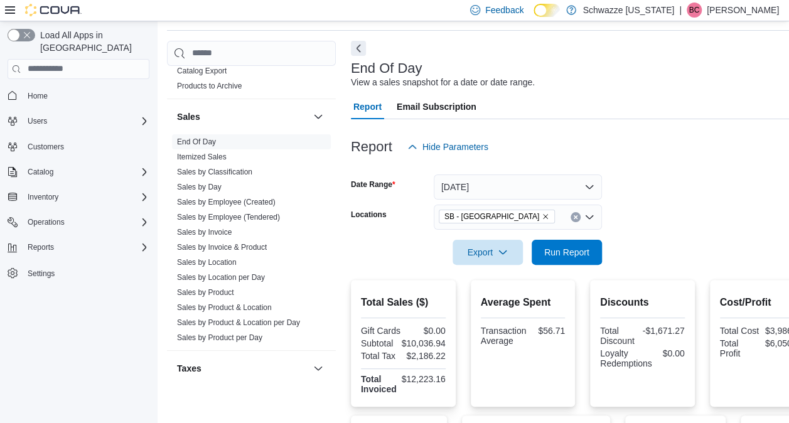
scroll to position [24, 0]
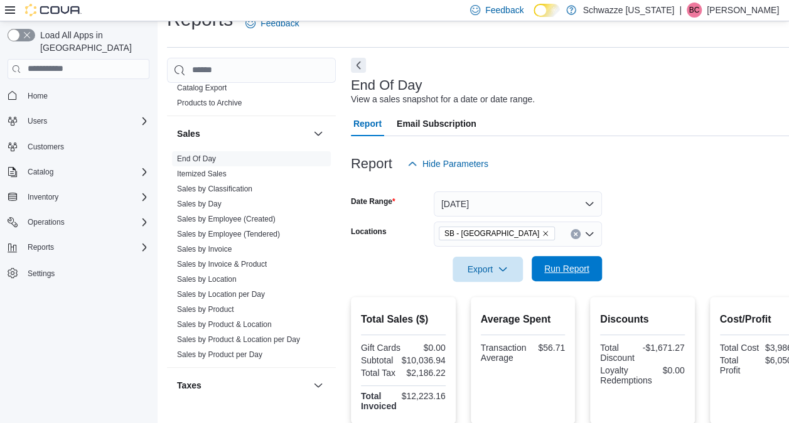
click at [539, 278] on span "Run Report" at bounding box center [566, 268] width 55 height 25
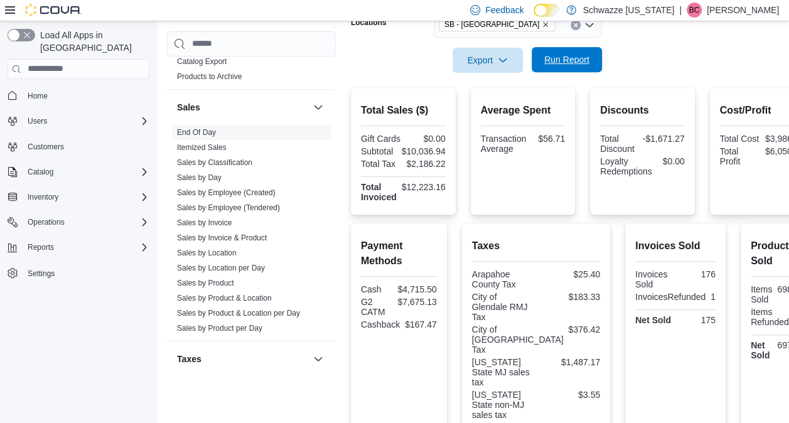
scroll to position [234, 0]
click at [579, 61] on span "Run Report" at bounding box center [567, 59] width 45 height 13
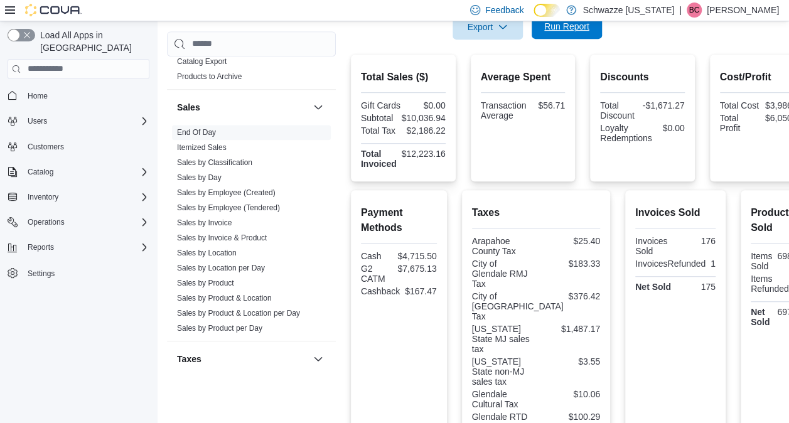
scroll to position [266, 0]
click at [568, 27] on span "Run Report" at bounding box center [567, 27] width 45 height 13
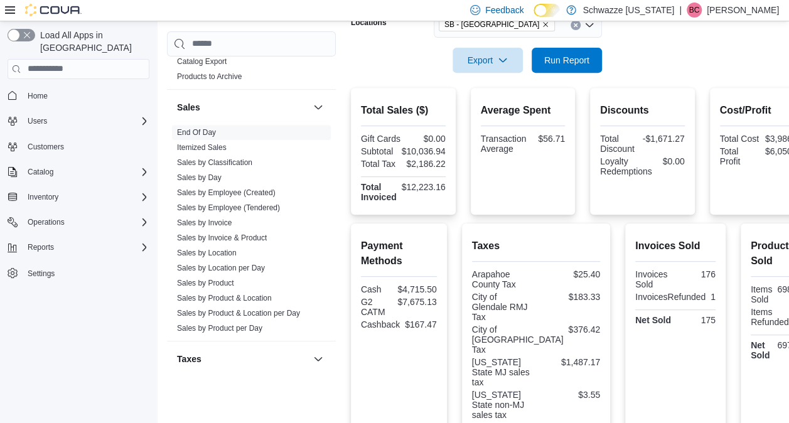
scroll to position [205, 0]
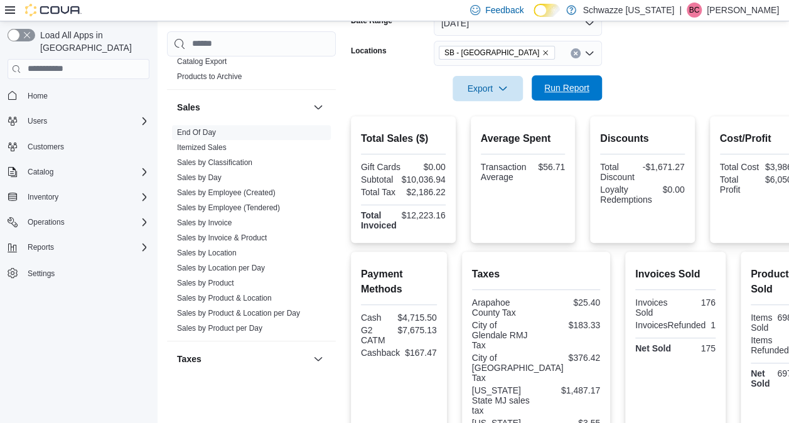
click at [563, 83] on span "Run Report" at bounding box center [567, 88] width 45 height 13
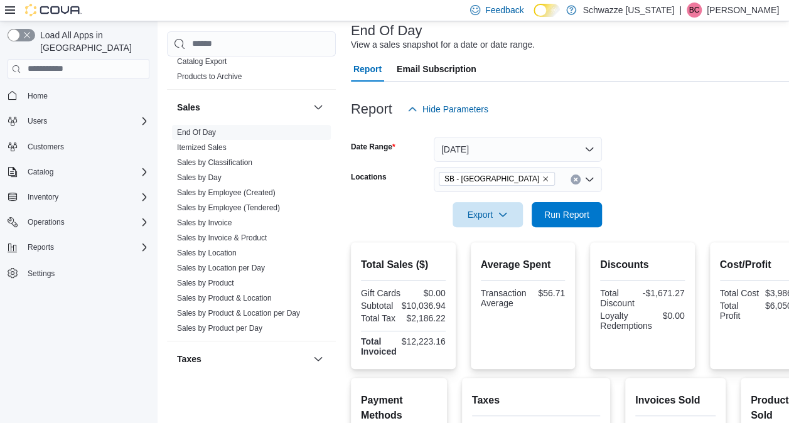
scroll to position [79, 0]
click at [543, 178] on icon "Remove SB - Glendale from selection in this group" at bounding box center [545, 179] width 5 height 5
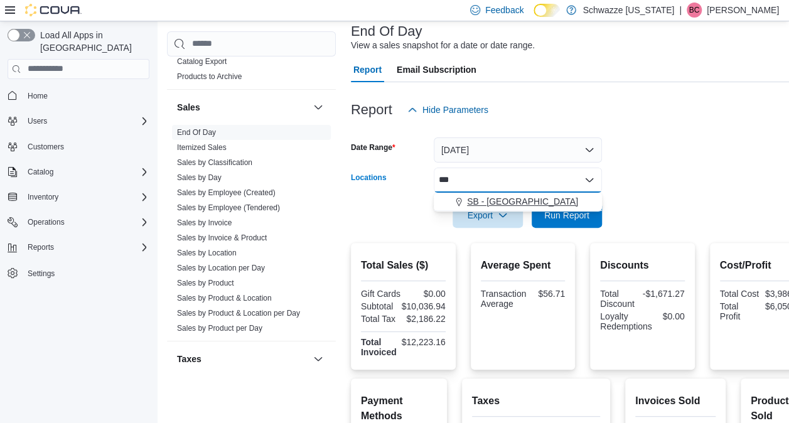
type input "***"
click at [497, 199] on span "SB - [GEOGRAPHIC_DATA]" at bounding box center [522, 201] width 111 height 13
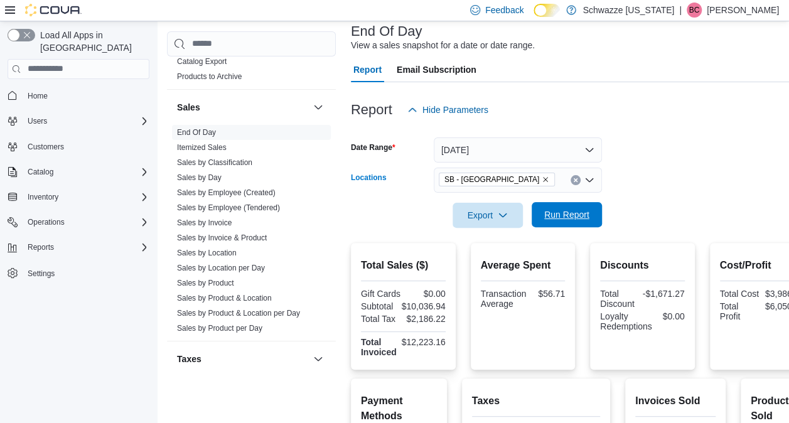
click at [576, 215] on span "Run Report" at bounding box center [567, 215] width 45 height 13
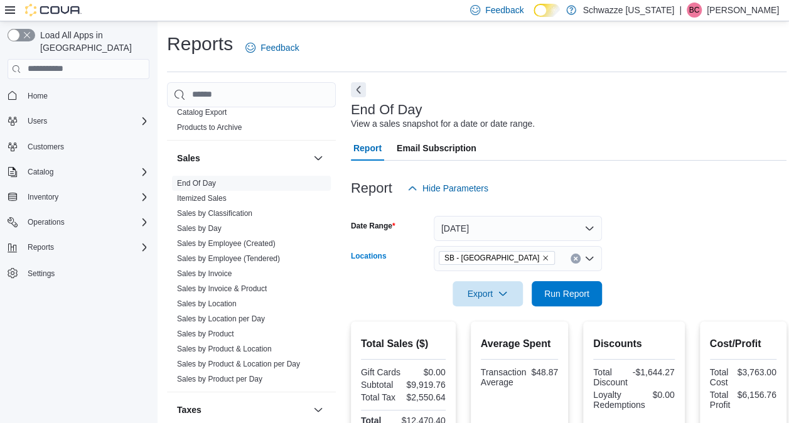
click at [524, 256] on span "SB - [GEOGRAPHIC_DATA]" at bounding box center [497, 258] width 116 height 14
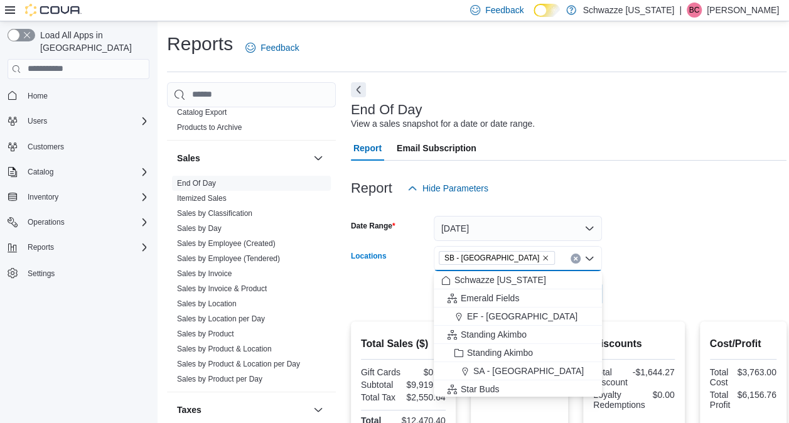
click at [542, 256] on icon "Remove SB - Federal Heights from selection in this group" at bounding box center [546, 258] width 8 height 8
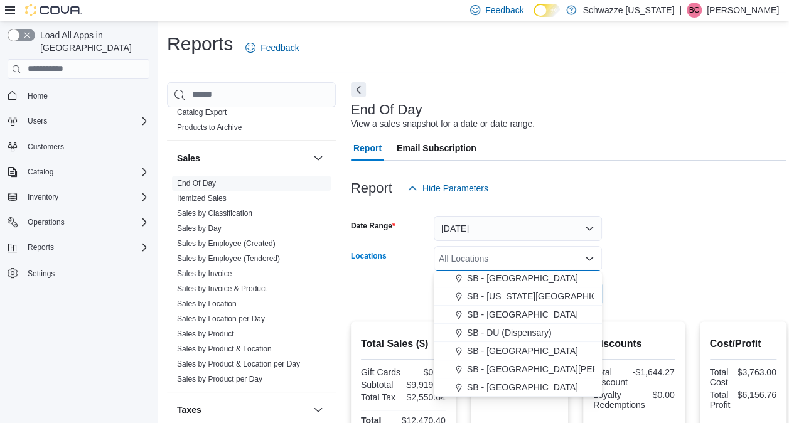
scroll to position [204, 0]
click at [499, 352] on span "SB - [GEOGRAPHIC_DATA]" at bounding box center [522, 349] width 111 height 13
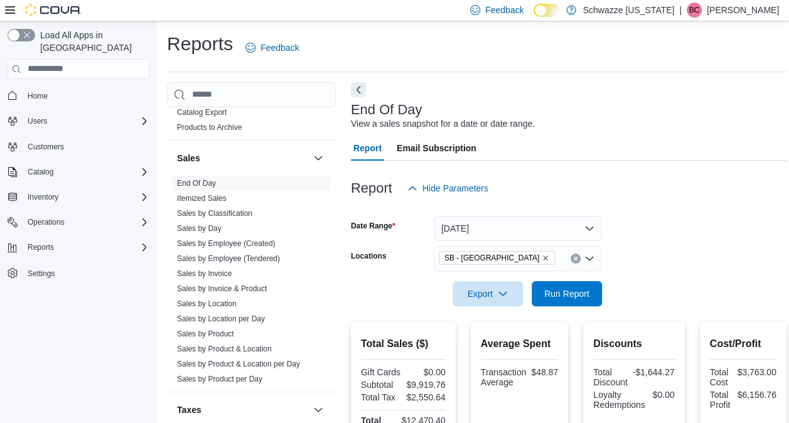
click at [663, 274] on div at bounding box center [569, 276] width 436 height 10
click at [595, 289] on button "Run Report" at bounding box center [567, 293] width 70 height 25
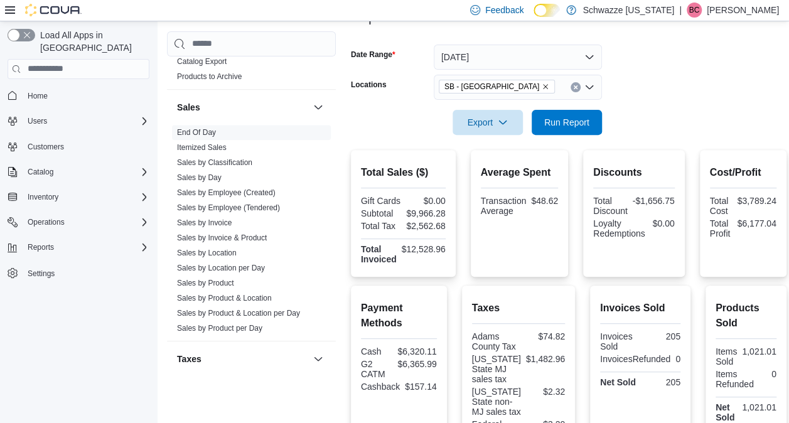
scroll to position [171, 0]
click at [561, 122] on span "Run Report" at bounding box center [567, 122] width 45 height 13
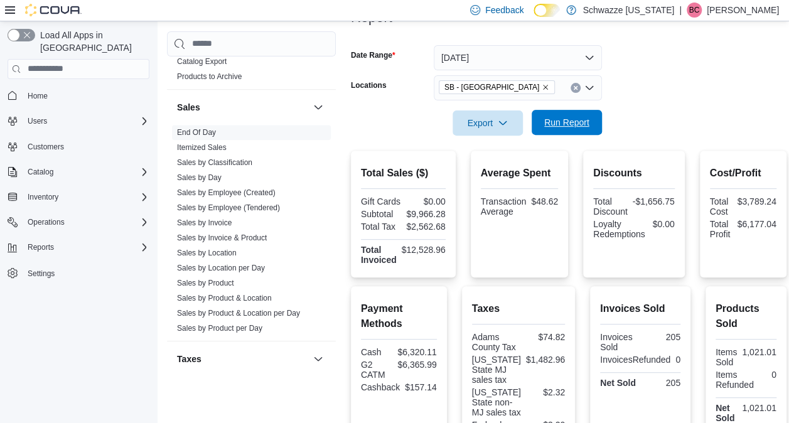
click at [561, 122] on span "Run Report" at bounding box center [567, 122] width 45 height 13
click at [555, 126] on span "Run Report" at bounding box center [567, 122] width 45 height 13
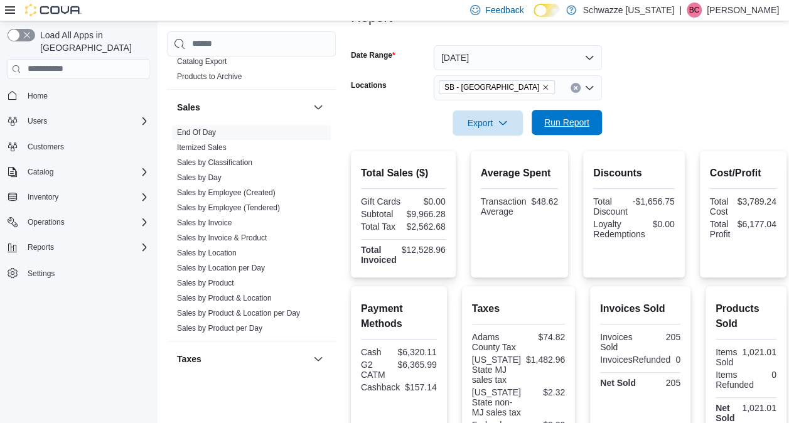
click at [555, 126] on span "Run Report" at bounding box center [567, 122] width 45 height 13
click at [572, 130] on span "Run Report" at bounding box center [566, 122] width 55 height 25
click at [570, 130] on span "Run Report" at bounding box center [566, 122] width 55 height 25
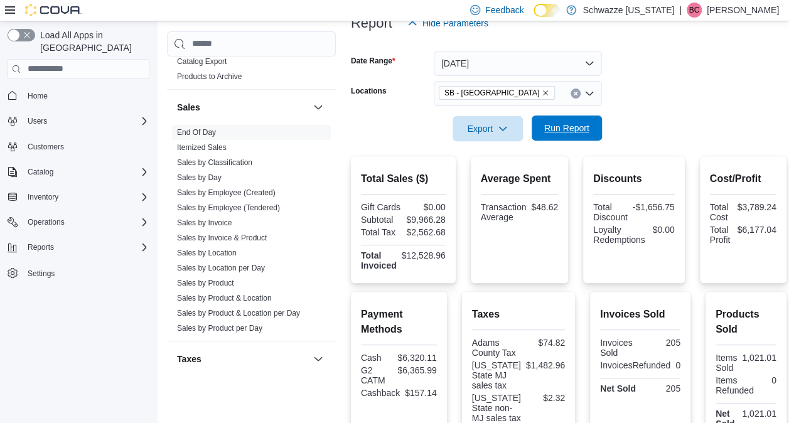
scroll to position [162, 0]
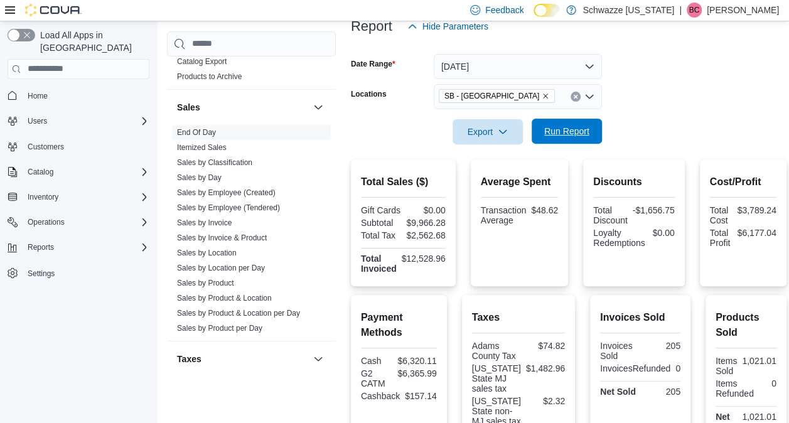
click at [568, 131] on span "Run Report" at bounding box center [567, 131] width 45 height 13
click at [571, 136] on span "Run Report" at bounding box center [567, 131] width 45 height 13
click at [552, 131] on span "Run Report" at bounding box center [567, 131] width 45 height 13
click at [553, 132] on span "Run Report" at bounding box center [567, 131] width 45 height 13
click at [553, 139] on span "Run Report" at bounding box center [566, 131] width 55 height 25
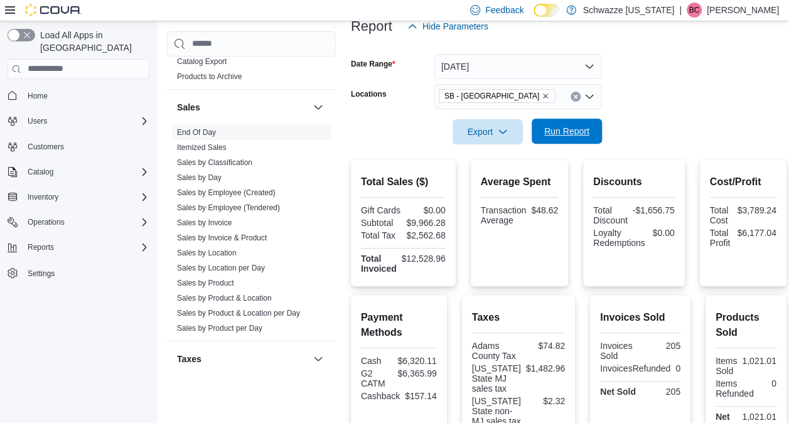
click at [560, 137] on span "Run Report" at bounding box center [566, 131] width 55 height 25
click at [560, 139] on span "Run Report" at bounding box center [566, 131] width 55 height 25
click at [561, 130] on span "Run Report" at bounding box center [567, 131] width 45 height 13
click at [556, 138] on span "Run Report" at bounding box center [566, 131] width 55 height 25
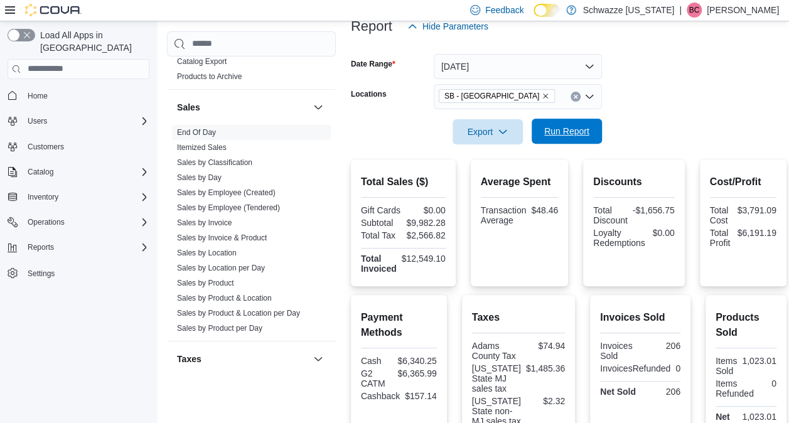
click at [570, 128] on span "Run Report" at bounding box center [567, 131] width 45 height 13
click at [542, 95] on icon "Remove SB - Federal Heights from selection in this group" at bounding box center [546, 96] width 8 height 8
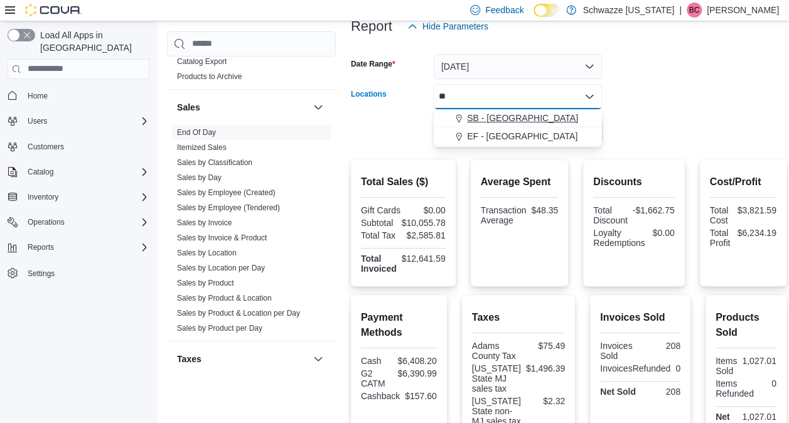
type input "**"
click at [513, 117] on span "SB - [GEOGRAPHIC_DATA]" at bounding box center [522, 118] width 111 height 13
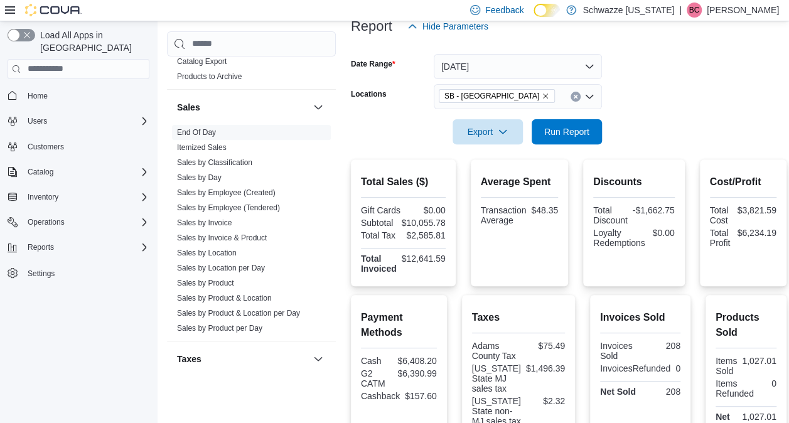
click at [646, 112] on div at bounding box center [569, 114] width 436 height 10
click at [573, 133] on span "Run Report" at bounding box center [567, 131] width 45 height 13
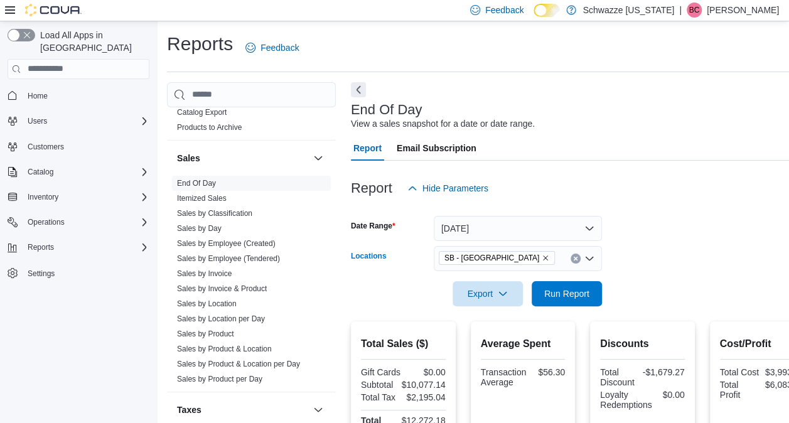
click at [543, 260] on icon "Remove SB - Glendale from selection in this group" at bounding box center [545, 258] width 5 height 5
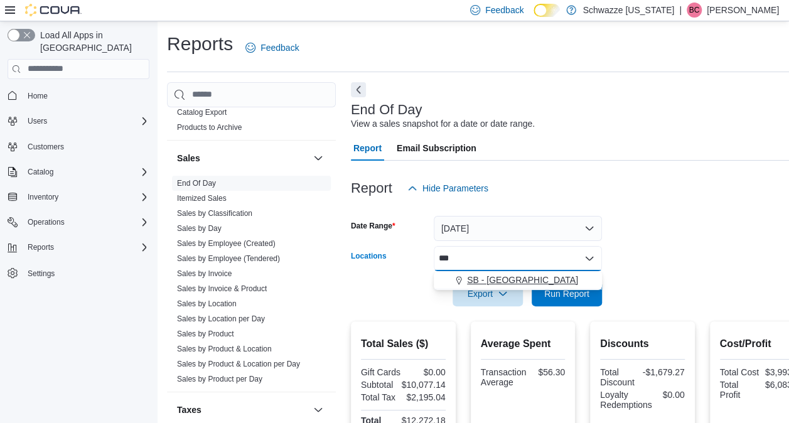
type input "***"
click at [526, 288] on button "SB - [GEOGRAPHIC_DATA]" at bounding box center [518, 280] width 168 height 18
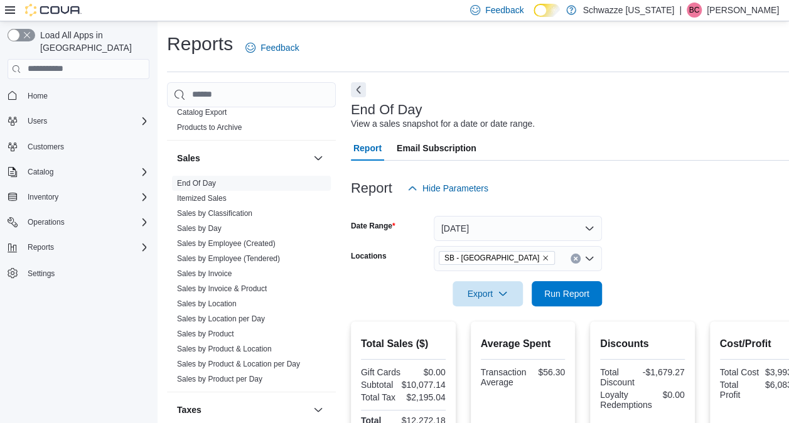
click at [629, 277] on div at bounding box center [582, 276] width 463 height 10
click at [577, 285] on span "Run Report" at bounding box center [566, 293] width 55 height 25
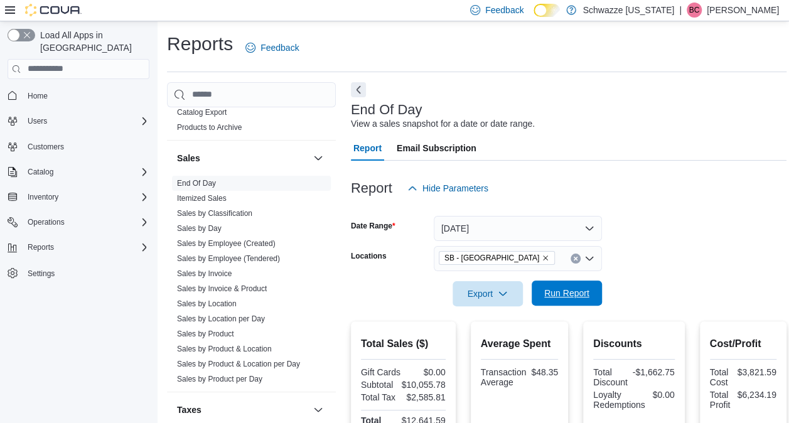
click at [578, 290] on span "Run Report" at bounding box center [567, 293] width 45 height 13
click at [542, 257] on icon "Remove SB - Federal Heights from selection in this group" at bounding box center [546, 258] width 8 height 8
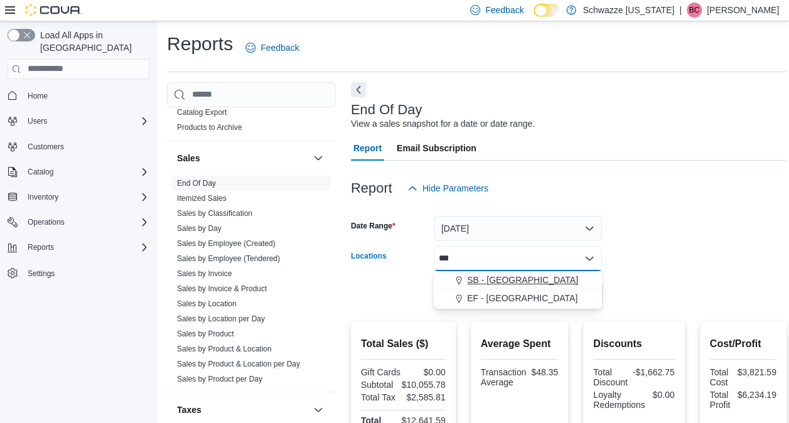
type input "***"
click at [512, 284] on span "SB - [GEOGRAPHIC_DATA]" at bounding box center [522, 280] width 111 height 13
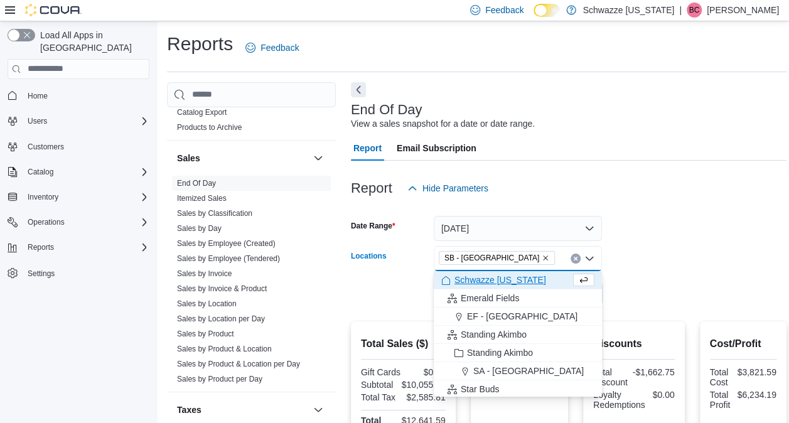
click at [647, 280] on div at bounding box center [569, 276] width 436 height 10
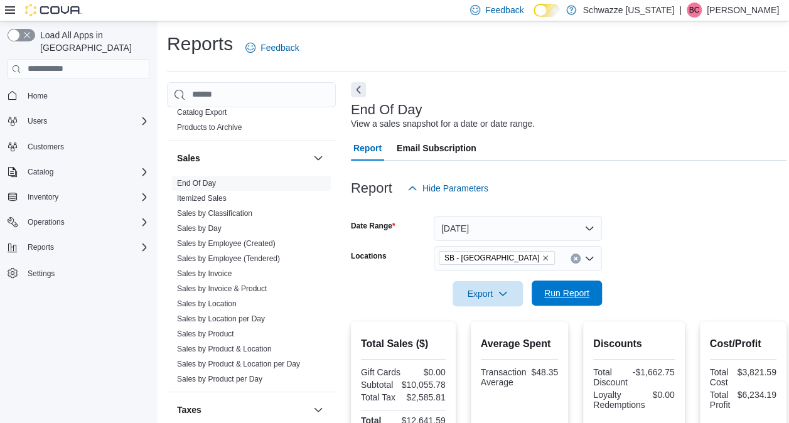
click at [590, 287] on span "Run Report" at bounding box center [566, 293] width 55 height 25
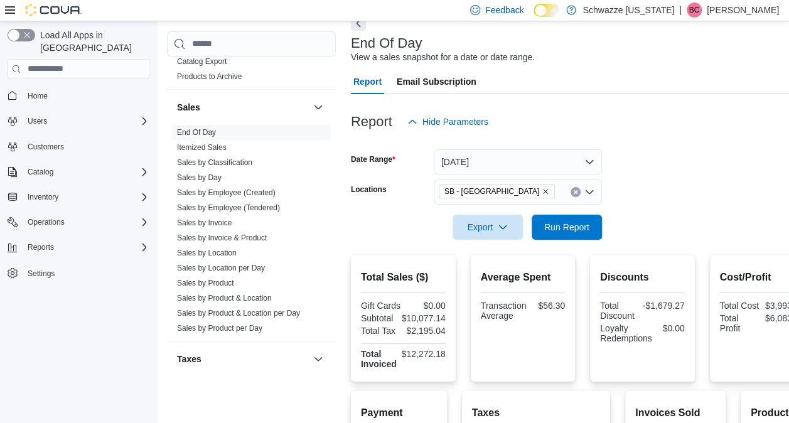
scroll to position [64, 0]
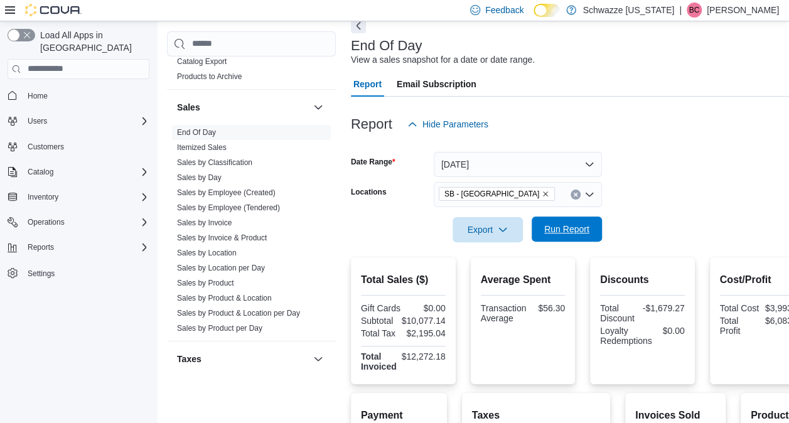
click at [556, 224] on span "Run Report" at bounding box center [567, 229] width 45 height 13
click at [542, 193] on icon "Remove SB - Glendale from selection in this group" at bounding box center [546, 194] width 8 height 8
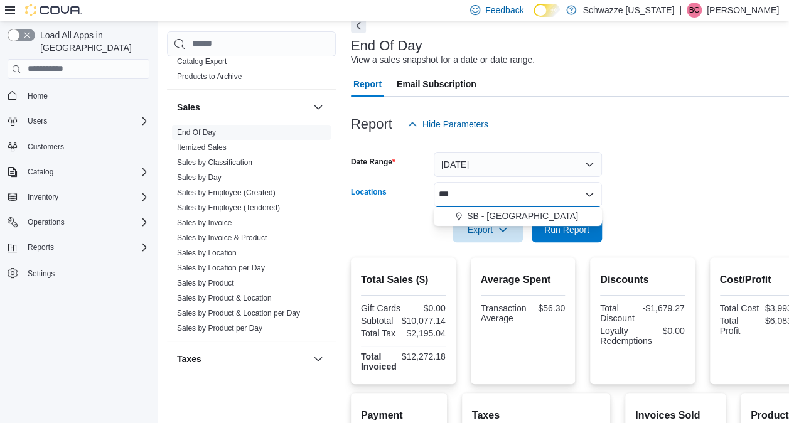
type input "***"
click at [511, 209] on button "SB - [GEOGRAPHIC_DATA]" at bounding box center [518, 216] width 168 height 18
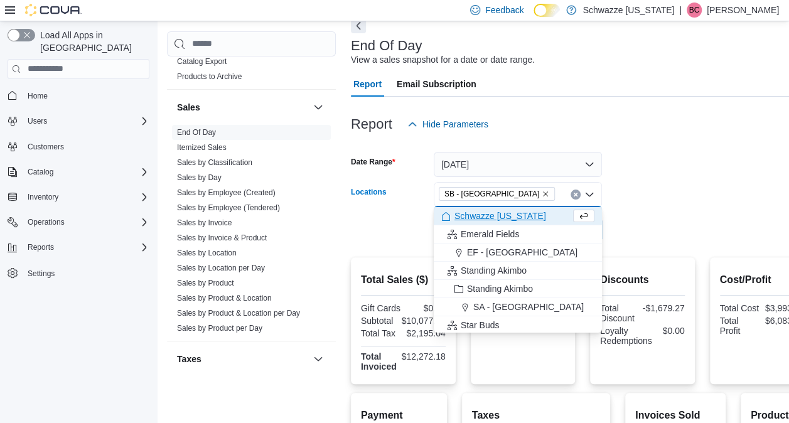
click at [644, 217] on form "Date Range [DATE] Locations SB - [GEOGRAPHIC_DATA] Combo box. Selected. SB - [G…" at bounding box center [582, 190] width 463 height 106
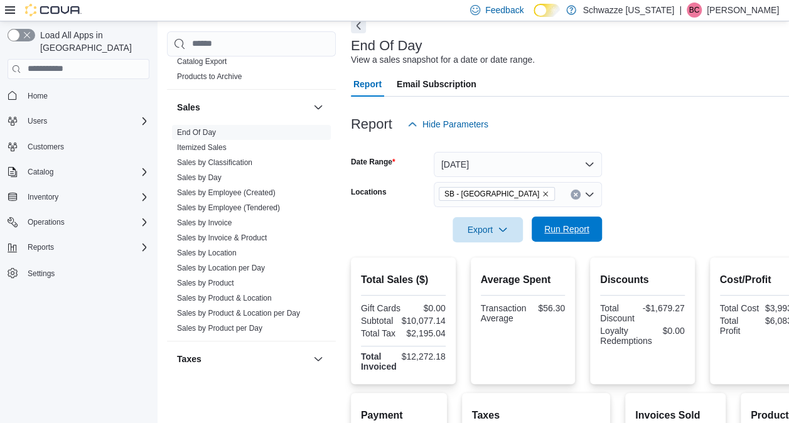
click at [550, 230] on span "Run Report" at bounding box center [567, 229] width 45 height 13
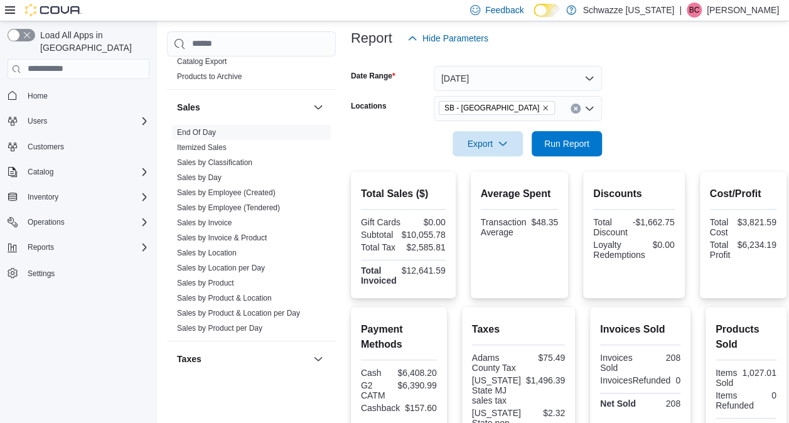
scroll to position [146, 0]
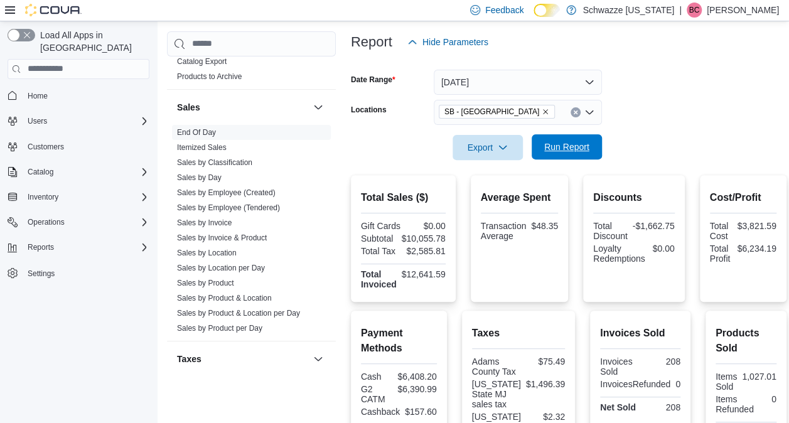
click at [563, 149] on span "Run Report" at bounding box center [567, 147] width 45 height 13
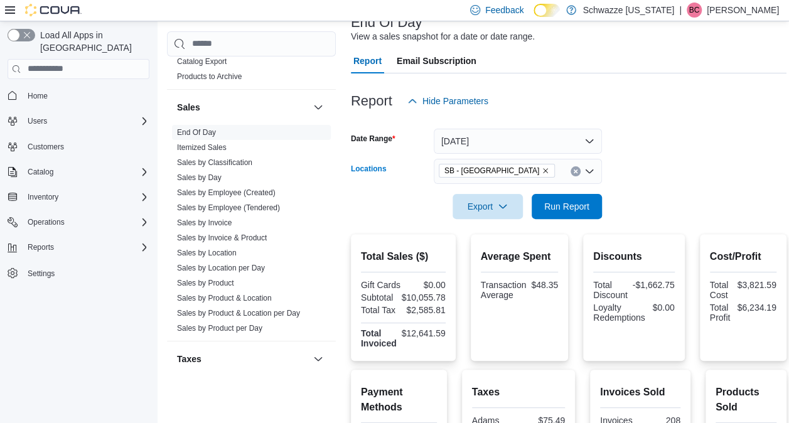
click at [543, 170] on icon "Remove SB - Federal Heights from selection in this group" at bounding box center [545, 170] width 5 height 5
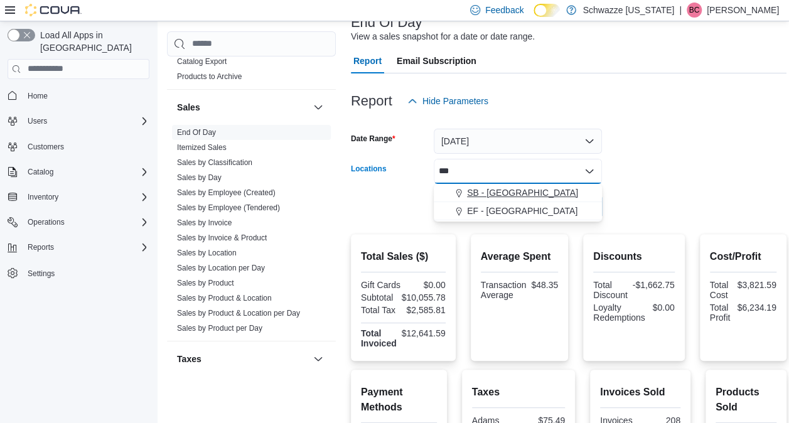
type input "***"
click at [501, 196] on span "SB - [GEOGRAPHIC_DATA]" at bounding box center [522, 193] width 111 height 13
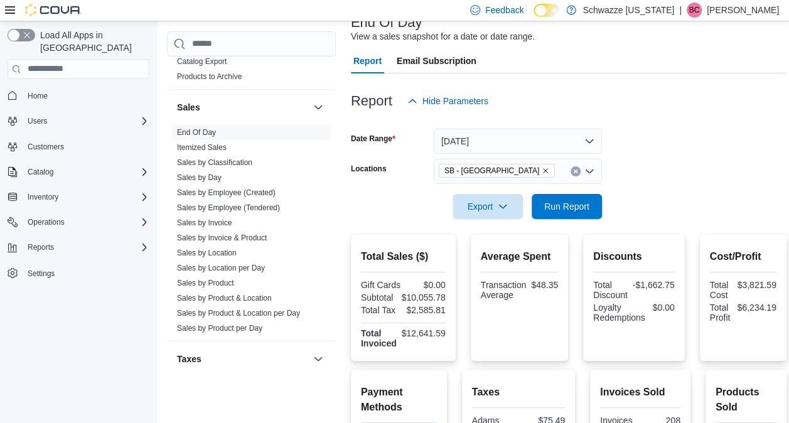
click at [656, 196] on form "Date Range [DATE] Locations [GEOGRAPHIC_DATA] - [GEOGRAPHIC_DATA] Export Run Re…" at bounding box center [569, 167] width 436 height 106
click at [587, 206] on span "Run Report" at bounding box center [567, 206] width 45 height 13
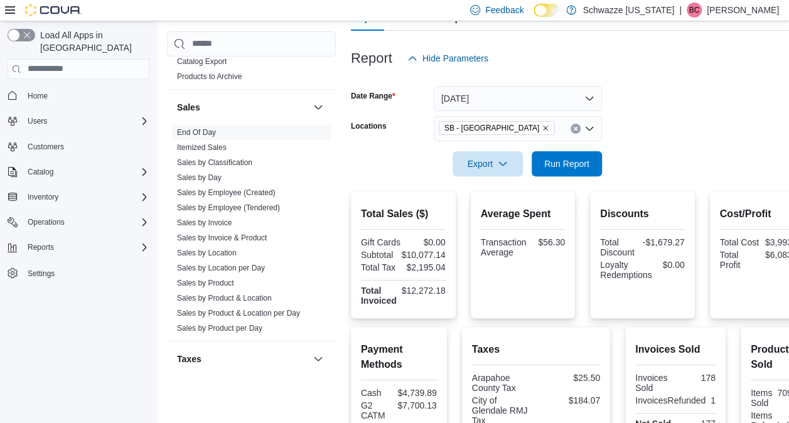
scroll to position [127, 0]
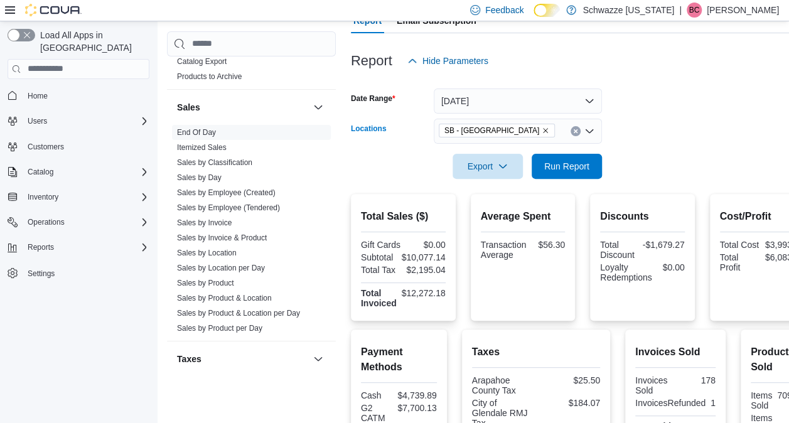
click at [542, 129] on icon "Remove SB - Glendale from selection in this group" at bounding box center [546, 131] width 8 height 8
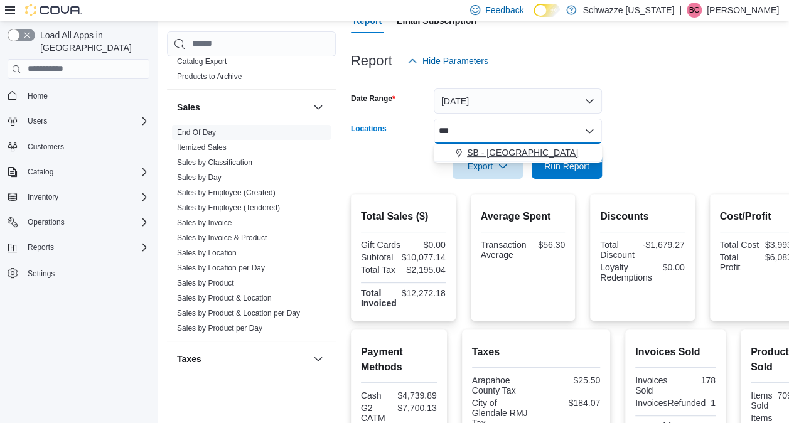
type input "***"
click at [502, 151] on span "SB - [GEOGRAPHIC_DATA]" at bounding box center [522, 152] width 111 height 13
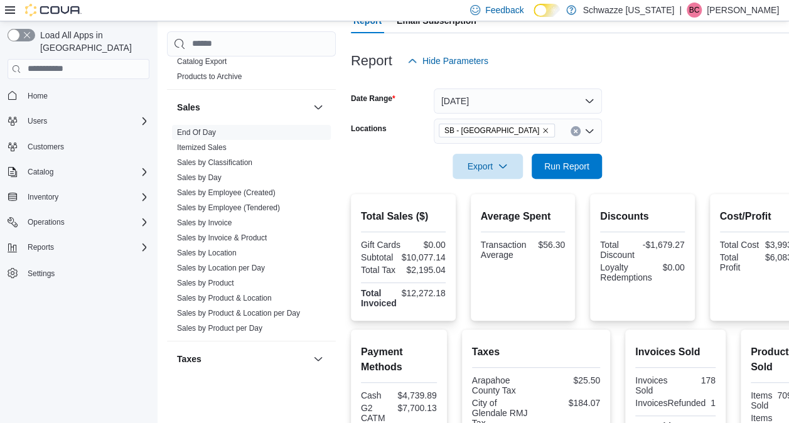
click at [609, 146] on div at bounding box center [582, 149] width 463 height 10
click at [561, 163] on span "Run Report" at bounding box center [567, 166] width 45 height 13
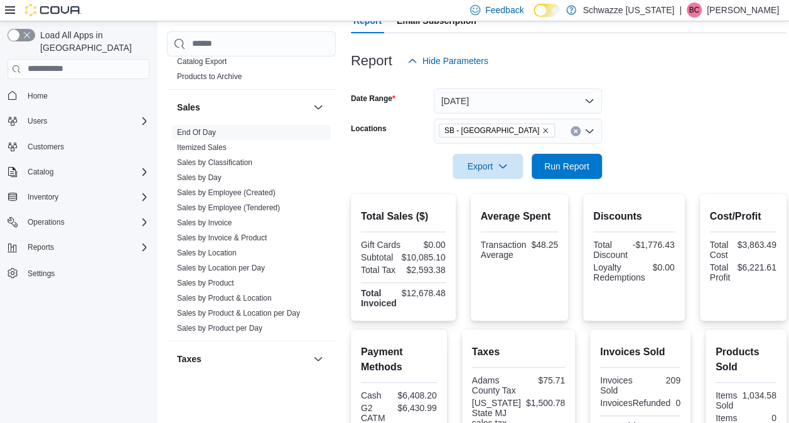
click at [542, 127] on icon "Remove SB - Federal Heights from selection in this group" at bounding box center [546, 131] width 8 height 8
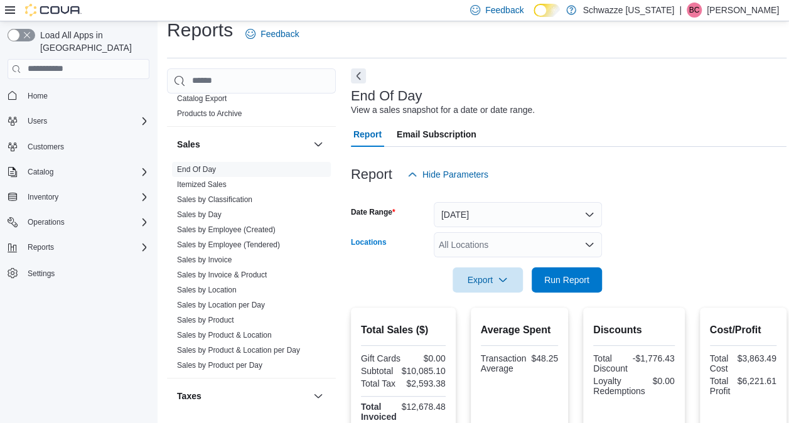
scroll to position [13, 0]
click at [483, 245] on div "All Locations" at bounding box center [518, 245] width 168 height 25
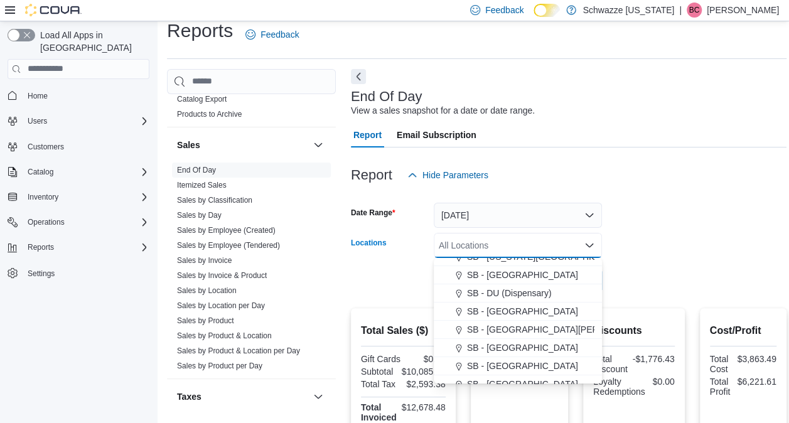
scroll to position [234, 0]
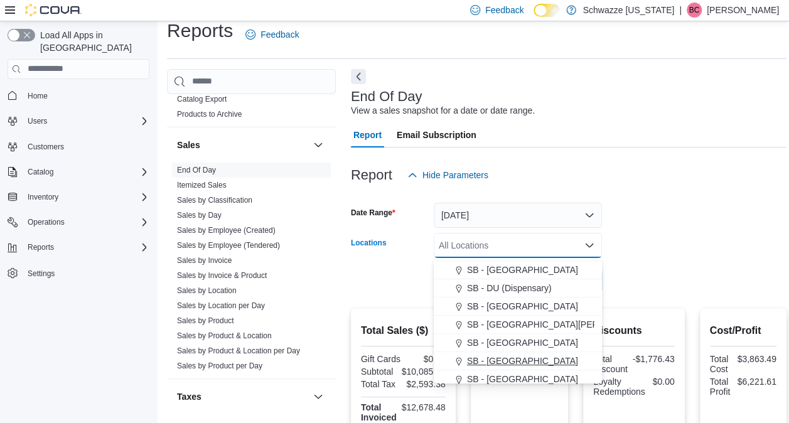
click at [503, 360] on span "SB - [GEOGRAPHIC_DATA]" at bounding box center [522, 361] width 111 height 13
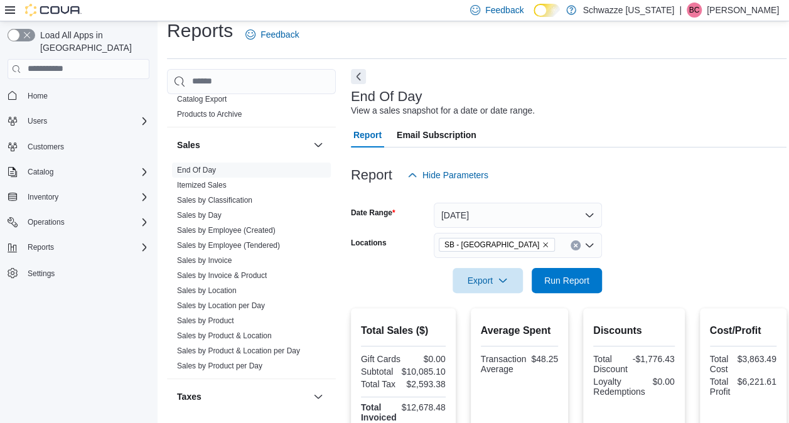
click at [648, 211] on form "Date Range [DATE] Locations [GEOGRAPHIC_DATA] - [GEOGRAPHIC_DATA] Export Run Re…" at bounding box center [569, 241] width 436 height 106
click at [588, 272] on span "Run Report" at bounding box center [566, 280] width 55 height 25
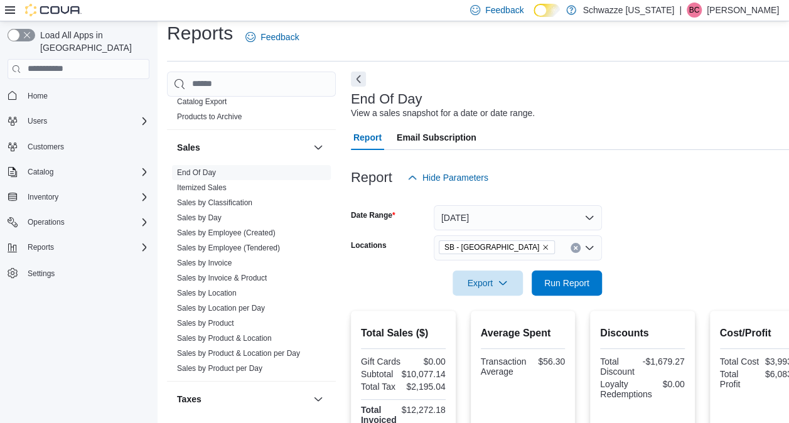
scroll to position [9, 0]
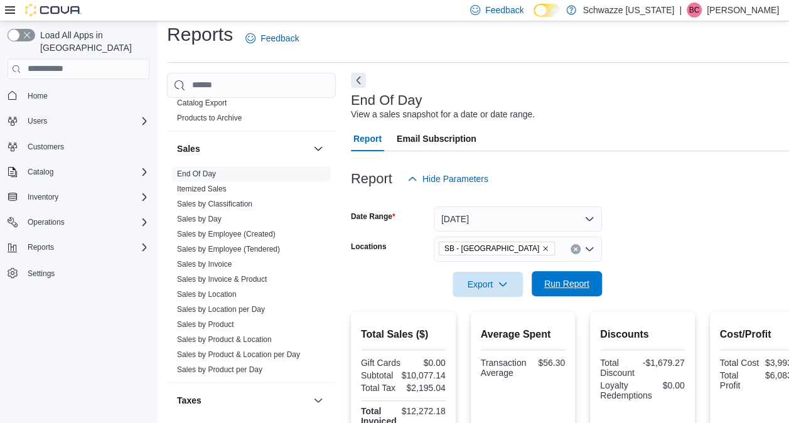
click at [584, 279] on span "Run Report" at bounding box center [567, 284] width 45 height 13
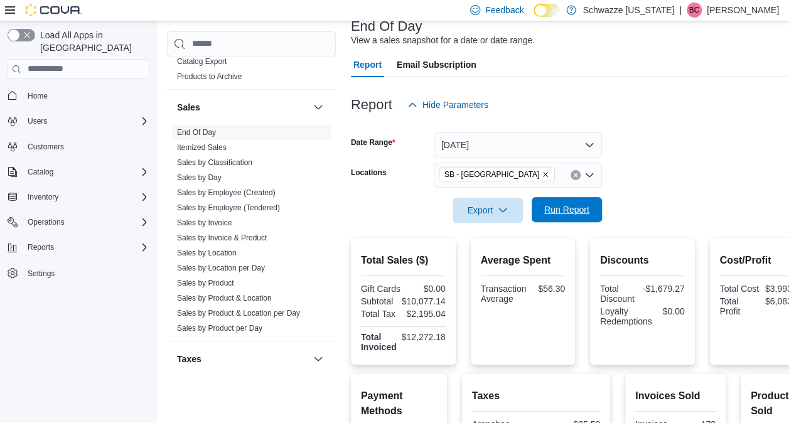
scroll to position [83, 0]
click at [583, 212] on span "Run Report" at bounding box center [567, 210] width 45 height 13
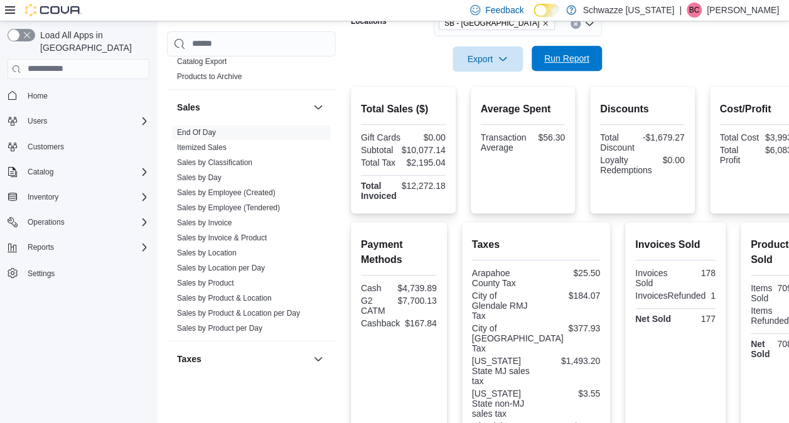
scroll to position [234, 0]
click at [572, 63] on span "Run Report" at bounding box center [567, 59] width 45 height 13
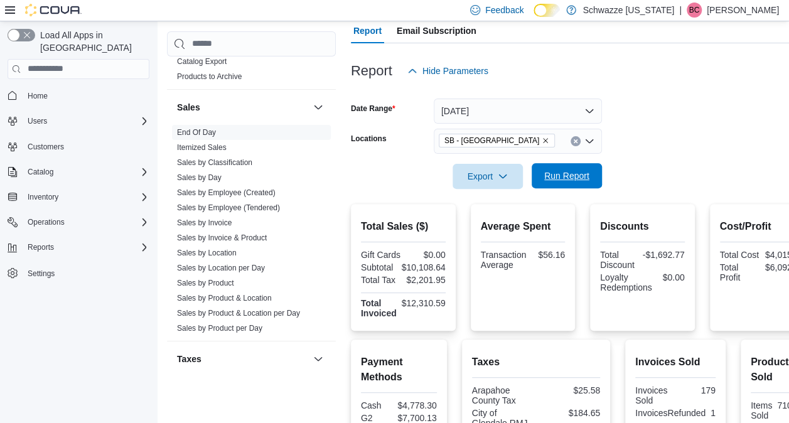
scroll to position [117, 0]
click at [542, 141] on icon "Remove SB - Glendale from selection in this group" at bounding box center [546, 142] width 8 height 8
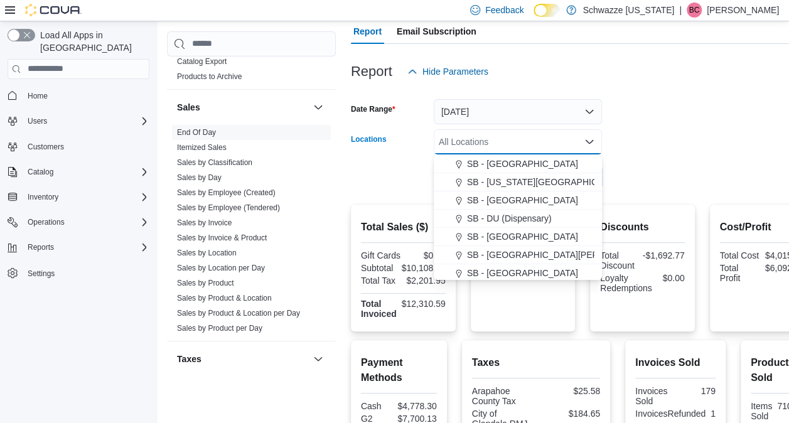
scroll to position [226, 0]
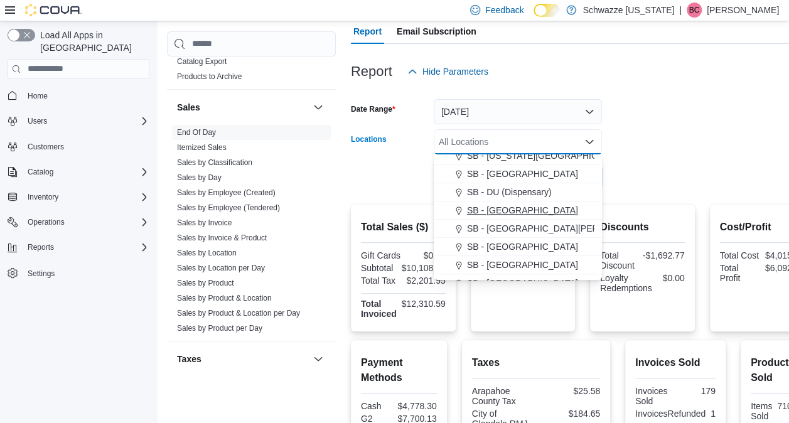
click at [529, 207] on span "SB - [GEOGRAPHIC_DATA]" at bounding box center [522, 210] width 111 height 13
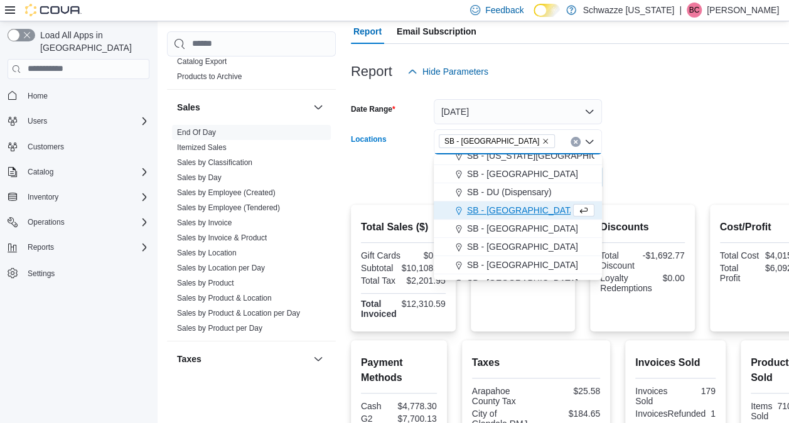
click at [659, 187] on form "Date Range [DATE] Locations SB - [GEOGRAPHIC_DATA] Combo box. Selected. SB - [G…" at bounding box center [582, 137] width 463 height 106
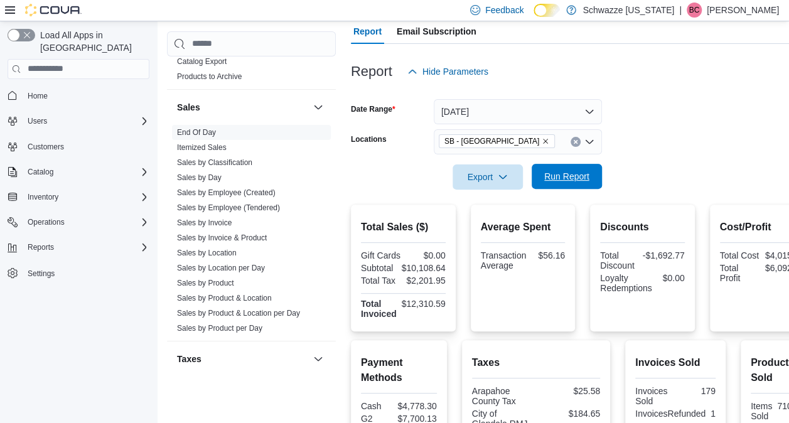
click at [601, 178] on button "Run Report" at bounding box center [567, 176] width 70 height 25
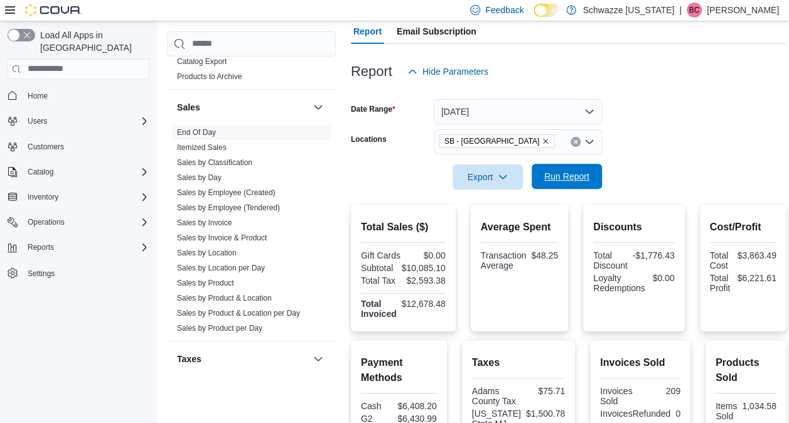
click at [573, 178] on span "Run Report" at bounding box center [567, 176] width 45 height 13
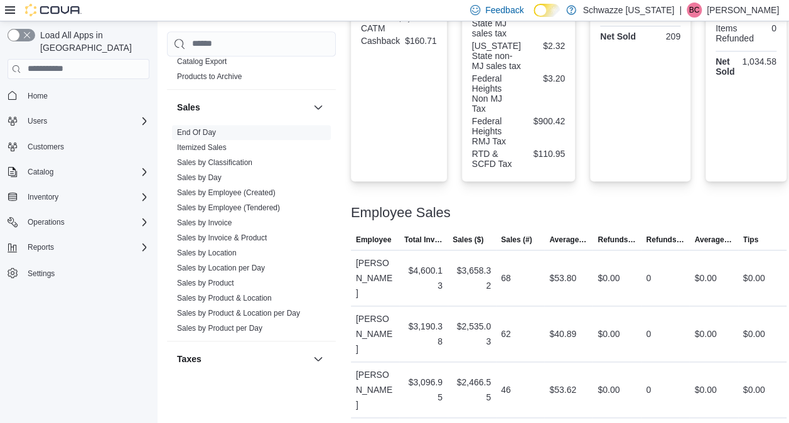
scroll to position [518, 0]
